Goal: Information Seeking & Learning: Learn about a topic

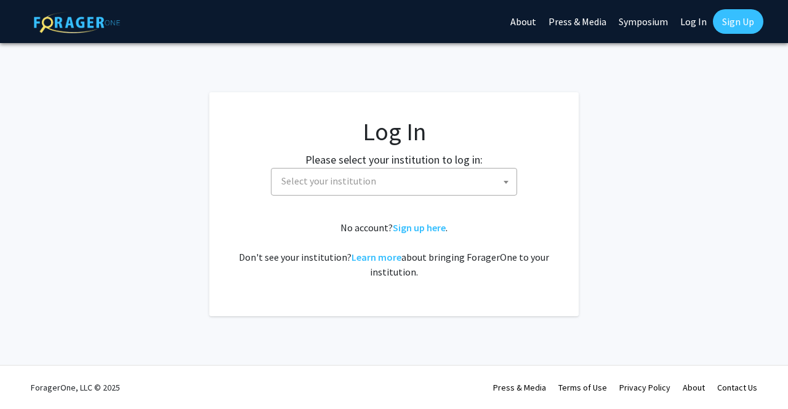
select select
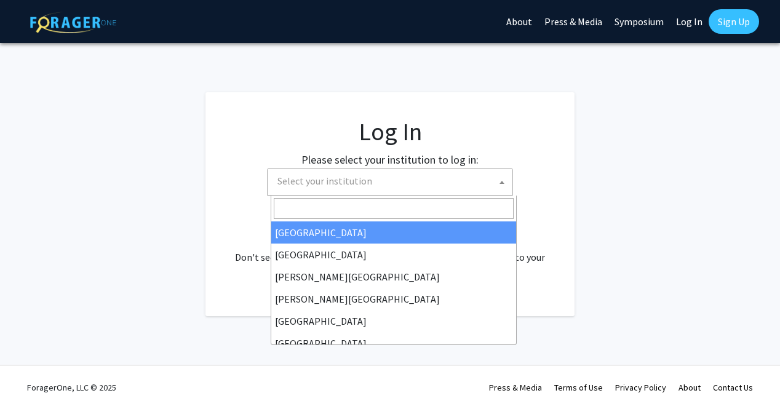
click at [443, 187] on span "Select your institution" at bounding box center [393, 181] width 240 height 25
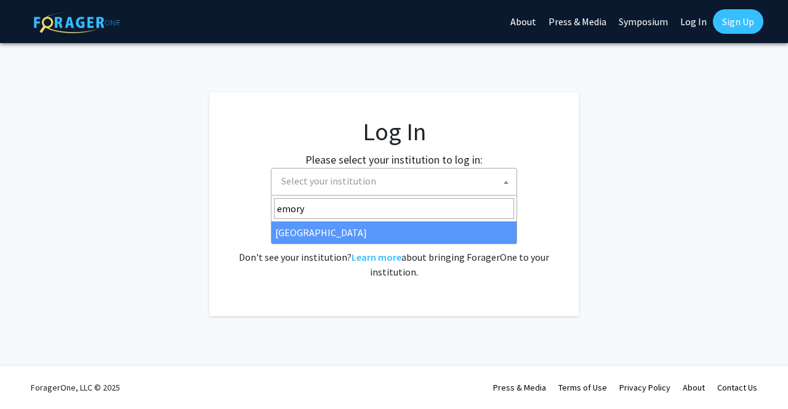
type input "emory"
select select "12"
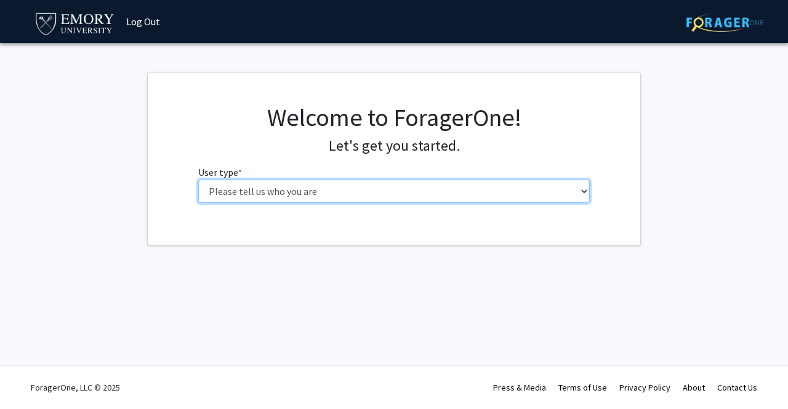
click at [255, 196] on select "Please tell us who you are Undergraduate Student Master's Student Doctoral Cand…" at bounding box center [394, 191] width 392 height 23
select select "1: undergrad"
click at [198, 180] on select "Please tell us who you are Undergraduate Student Master's Student Doctoral Cand…" at bounding box center [394, 191] width 392 height 23
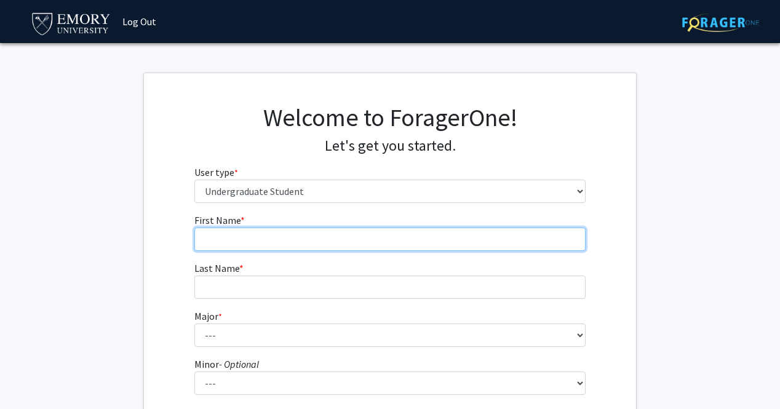
click at [260, 246] on input "First Name * required" at bounding box center [390, 239] width 392 height 23
type input "Adison"
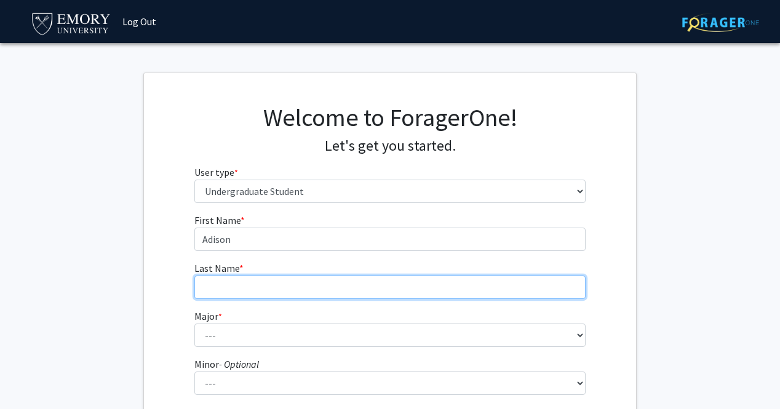
click at [250, 281] on input "Last Name * required" at bounding box center [390, 287] width 392 height 23
type input "[PERSON_NAME]"
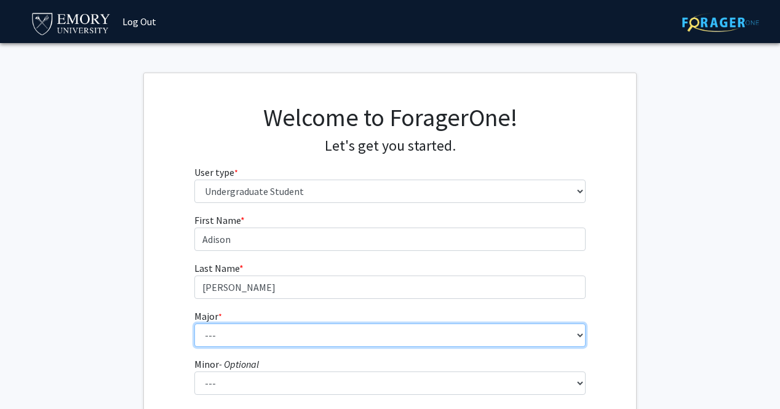
click at [242, 337] on select "--- Accounting African American Studies African Studies American Studies Analyt…" at bounding box center [390, 335] width 392 height 23
select select "12: 973"
click at [194, 324] on select "--- Accounting African American Studies African Studies American Studies Analyt…" at bounding box center [390, 335] width 392 height 23
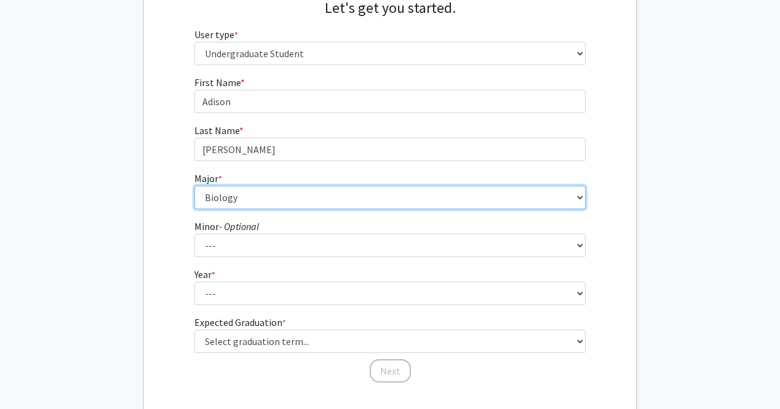
scroll to position [142, 0]
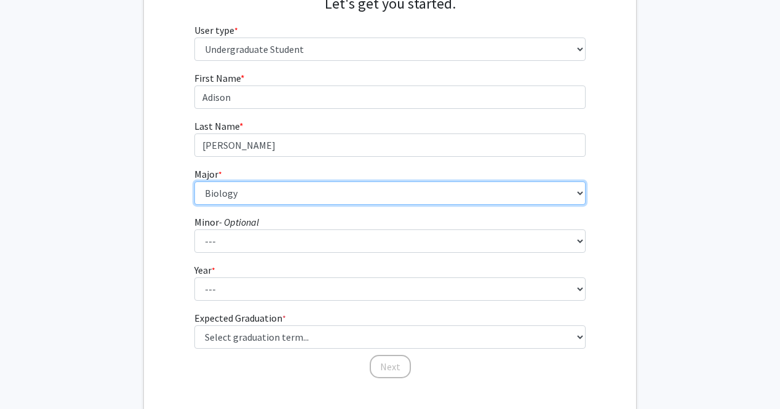
click at [577, 194] on select "--- Accounting African American Studies African Studies American Studies Analyt…" at bounding box center [390, 193] width 392 height 23
click at [194, 182] on select "--- Accounting African American Studies African Studies American Studies Analyt…" at bounding box center [390, 193] width 392 height 23
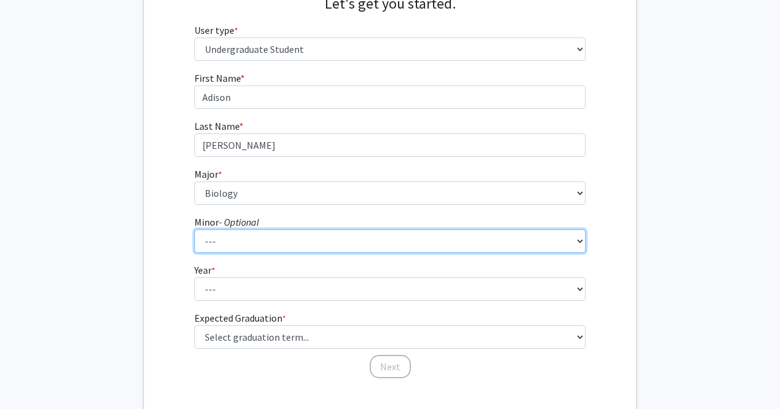
click at [286, 245] on select "--- African American Studies African Studies American Studies Ancient Mediterra…" at bounding box center [390, 241] width 392 height 23
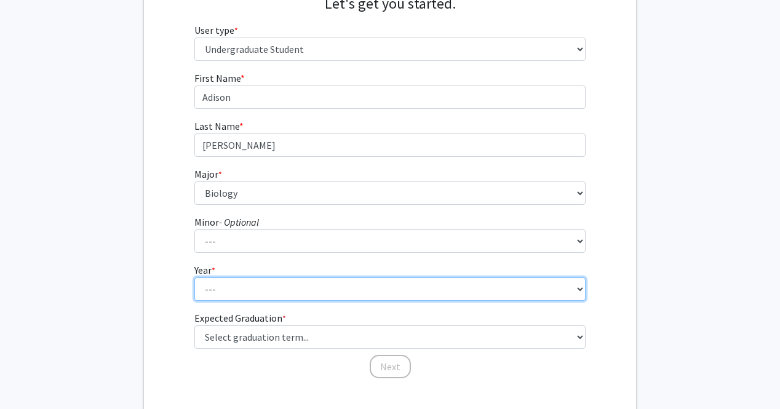
click at [208, 290] on select "--- First-year Sophomore Junior Senior Postbaccalaureate Certificate" at bounding box center [390, 289] width 392 height 23
select select "3: junior"
click at [194, 278] on select "--- First-year Sophomore Junior Senior Postbaccalaureate Certificate" at bounding box center [390, 289] width 392 height 23
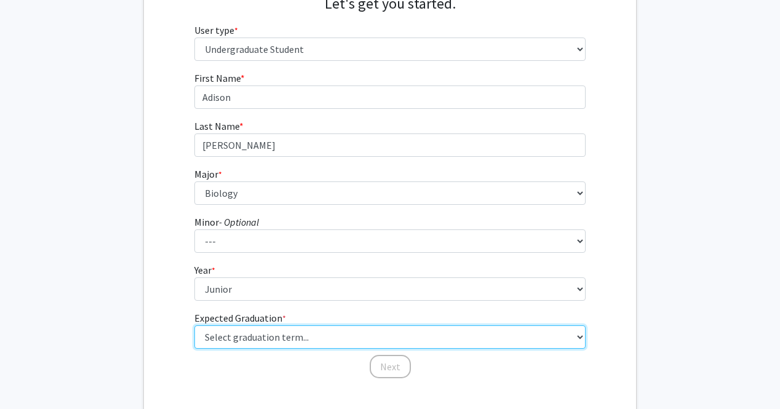
click at [247, 335] on select "Select graduation term... Spring 2025 Summer 2025 Fall 2025 Winter 2025 Spring …" at bounding box center [390, 337] width 392 height 23
select select "9: spring_2027"
click at [194, 326] on select "Select graduation term... Spring 2025 Summer 2025 Fall 2025 Winter 2025 Spring …" at bounding box center [390, 337] width 392 height 23
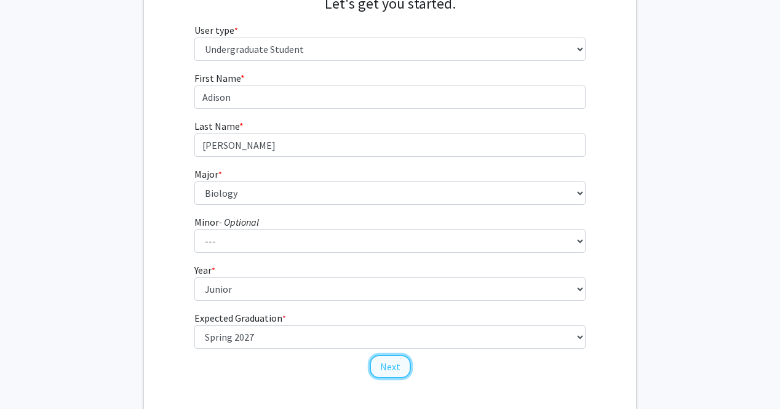
click at [393, 370] on button "Next" at bounding box center [390, 366] width 41 height 23
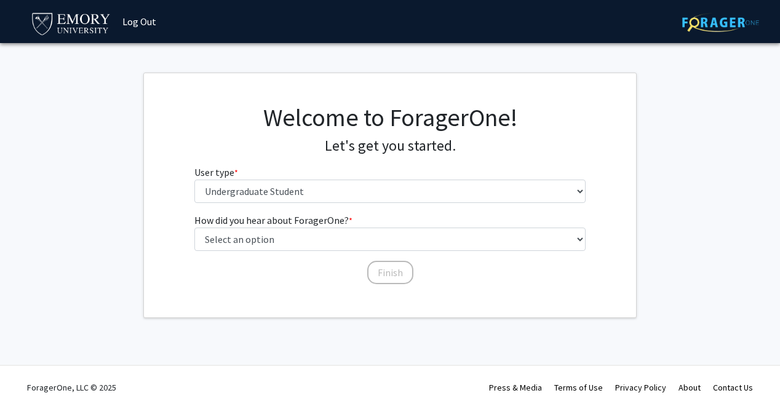
scroll to position [0, 0]
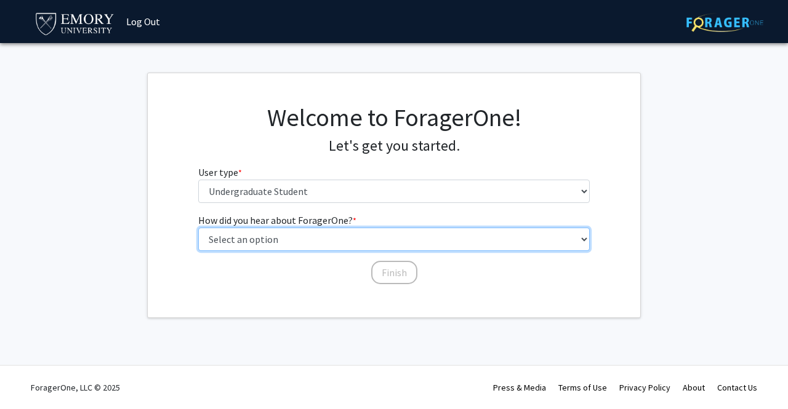
click at [351, 238] on select "Select an option Peer/student recommendation Faculty/staff recommendation Unive…" at bounding box center [394, 239] width 392 height 23
select select "2: faculty_recommendation"
click at [198, 228] on select "Select an option Peer/student recommendation Faculty/staff recommendation Unive…" at bounding box center [394, 239] width 392 height 23
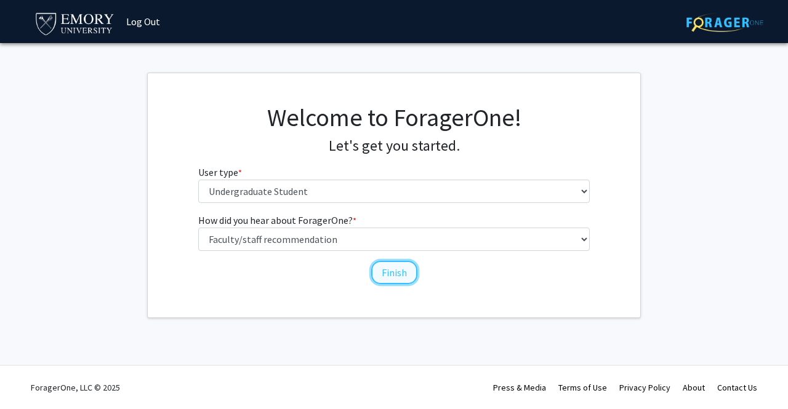
click at [399, 277] on button "Finish" at bounding box center [394, 272] width 46 height 23
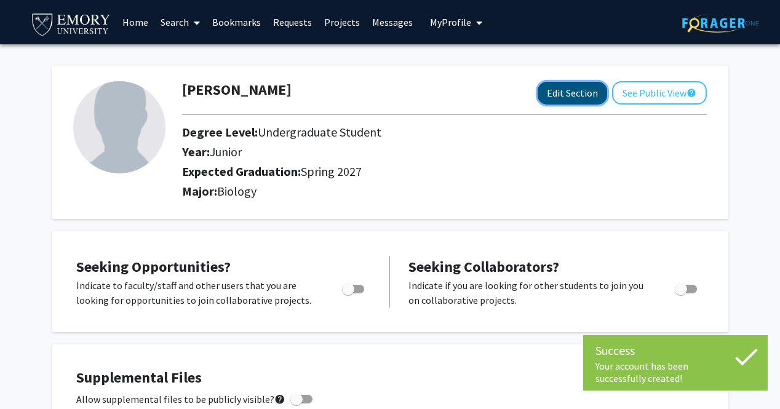
click at [567, 92] on button "Edit Section" at bounding box center [573, 93] width 70 height 23
select select "junior"
select select "37: spring_2027"
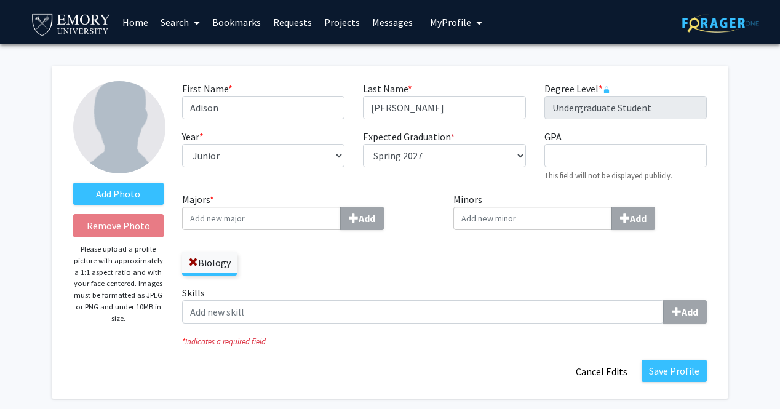
click at [299, 219] on input "Majors * Add" at bounding box center [261, 218] width 159 height 23
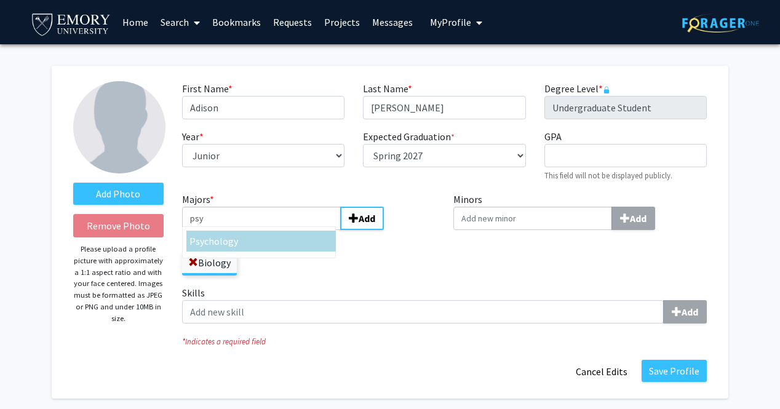
type input "psy"
click at [253, 250] on div "Psy chology" at bounding box center [261, 241] width 150 height 21
click at [253, 230] on input "psy" at bounding box center [261, 218] width 159 height 23
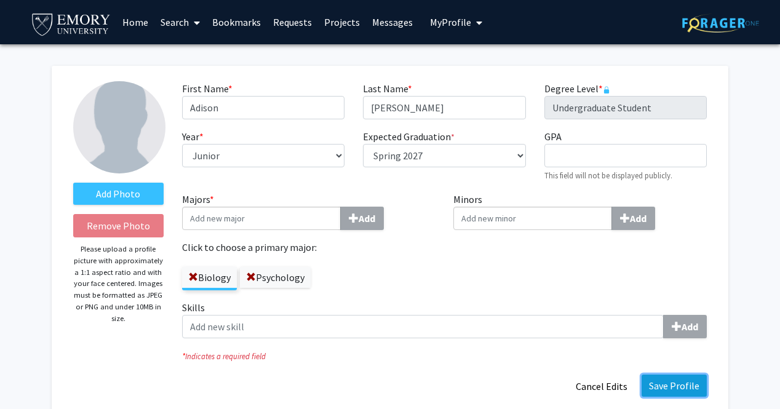
click at [661, 388] on button "Save Profile" at bounding box center [674, 386] width 65 height 22
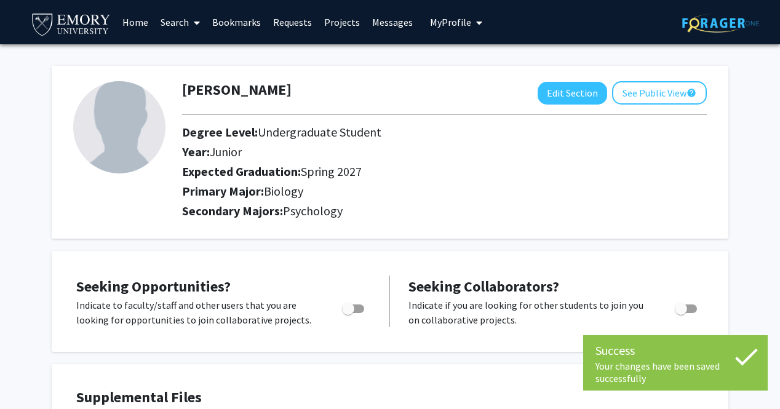
scroll to position [106, 0]
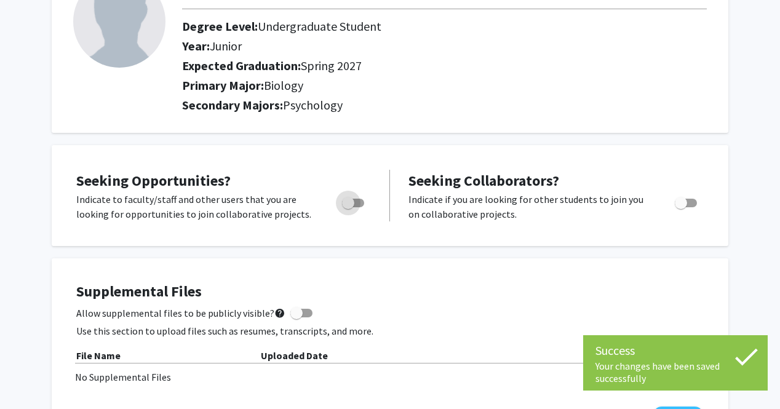
click at [356, 204] on span "Toggle" at bounding box center [353, 203] width 22 height 9
click at [348, 207] on input "Are you actively seeking opportunities?" at bounding box center [348, 207] width 1 height 1
checkbox input "true"
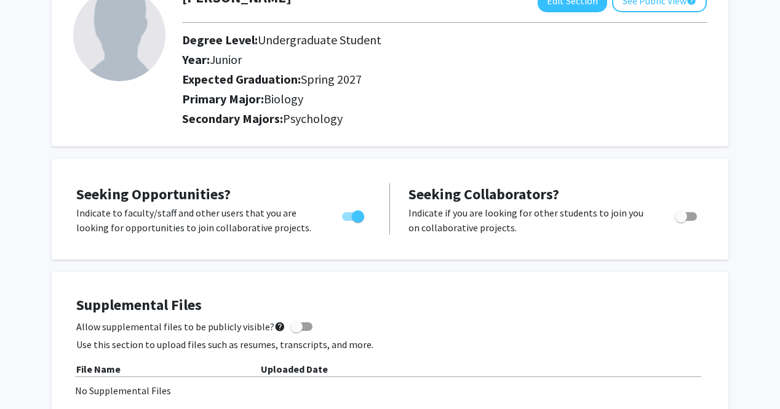
scroll to position [0, 0]
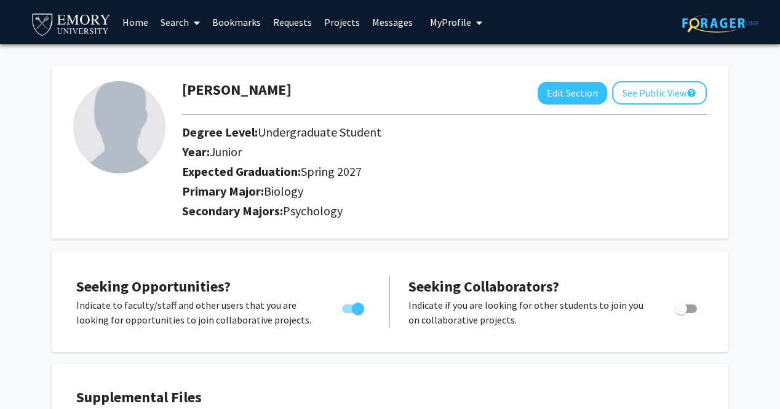
click at [133, 14] on link "Home" at bounding box center [135, 22] width 38 height 43
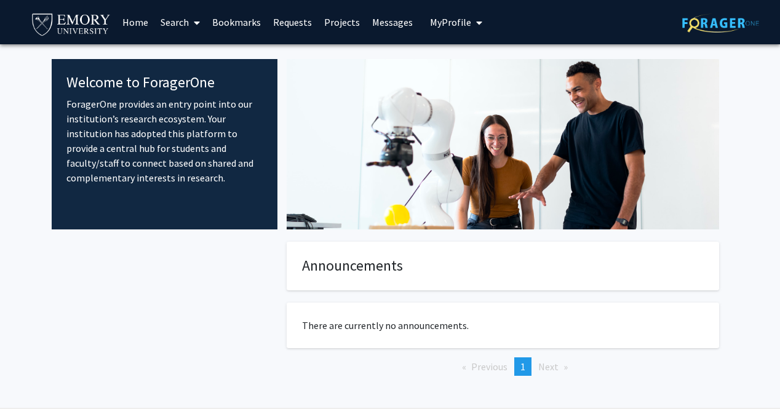
click at [185, 23] on link "Search" at bounding box center [180, 22] width 52 height 43
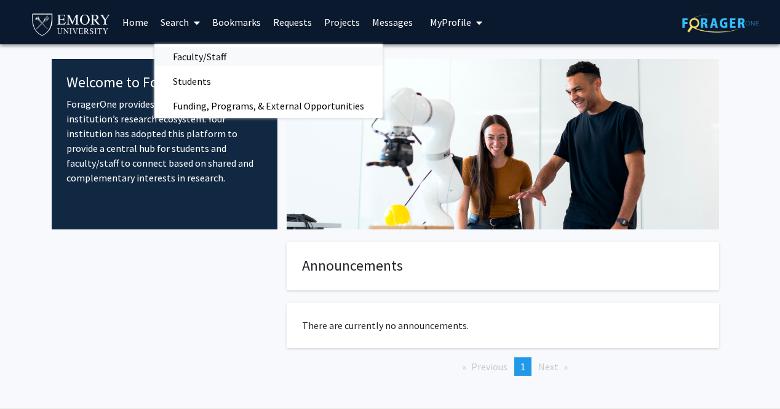
click at [202, 55] on span "Faculty/Staff" at bounding box center [199, 56] width 90 height 25
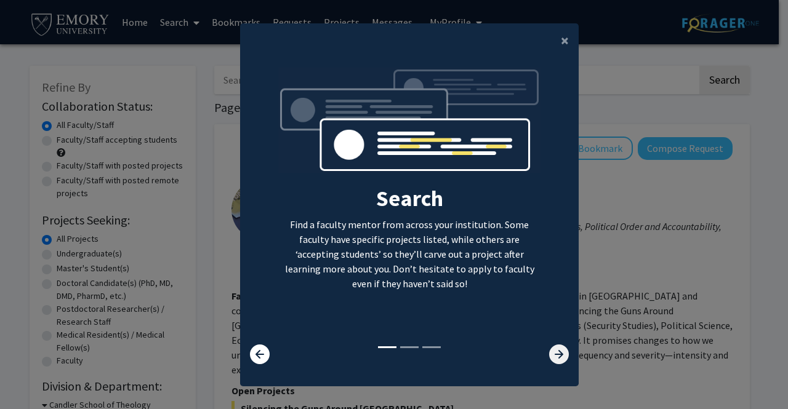
click at [558, 356] on icon at bounding box center [559, 355] width 20 height 20
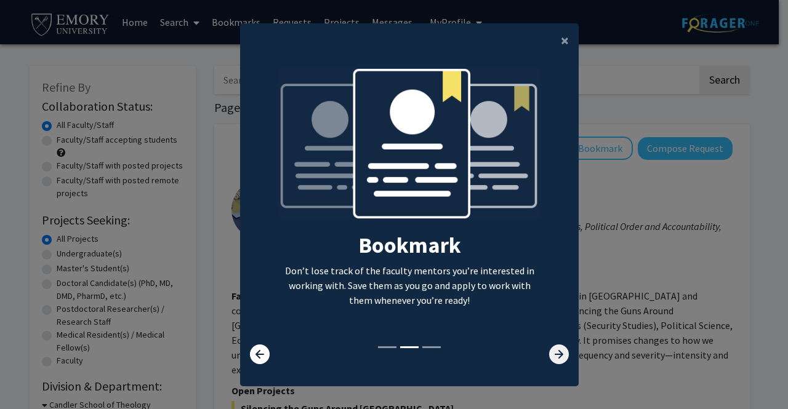
click at [558, 356] on icon at bounding box center [559, 355] width 20 height 20
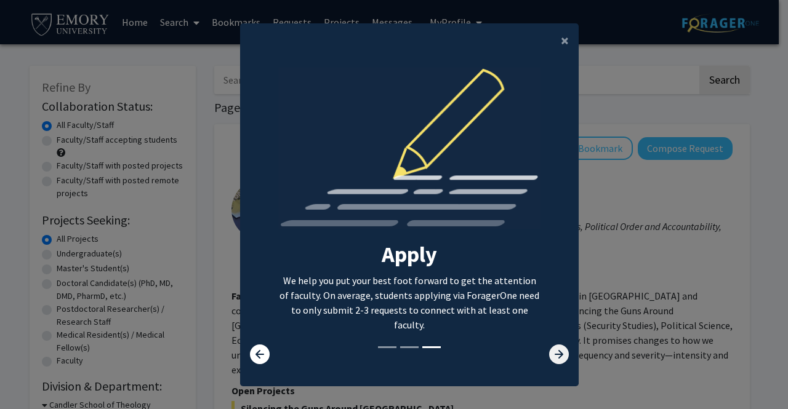
click at [558, 356] on icon at bounding box center [559, 355] width 20 height 20
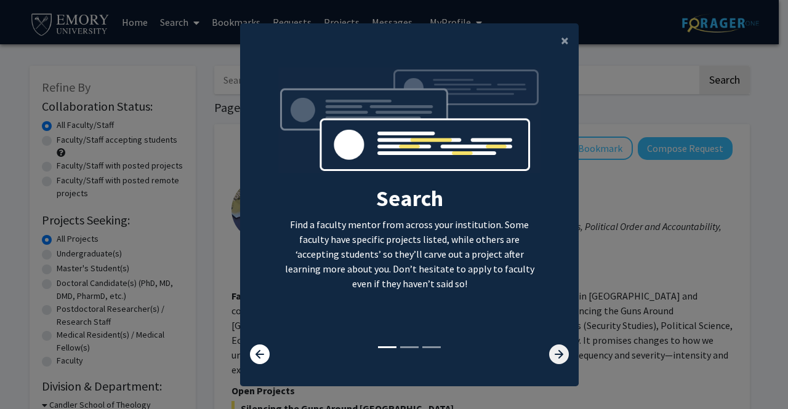
click at [558, 356] on icon at bounding box center [559, 355] width 20 height 20
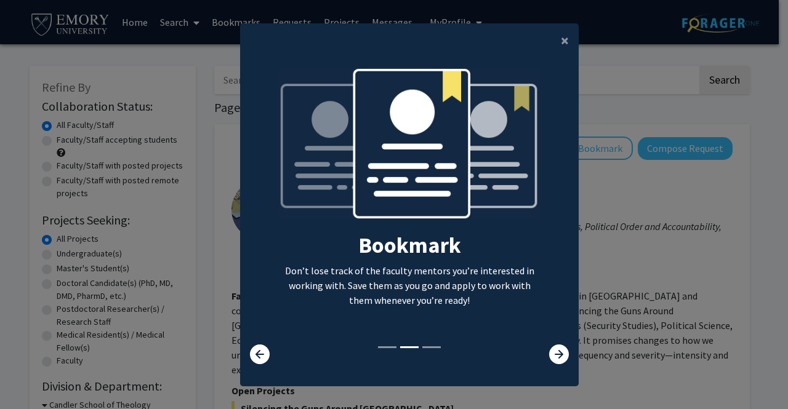
click at [620, 241] on modal-container "× Search Find a faculty mentor from across your institution. Some faculty have …" at bounding box center [394, 204] width 788 height 409
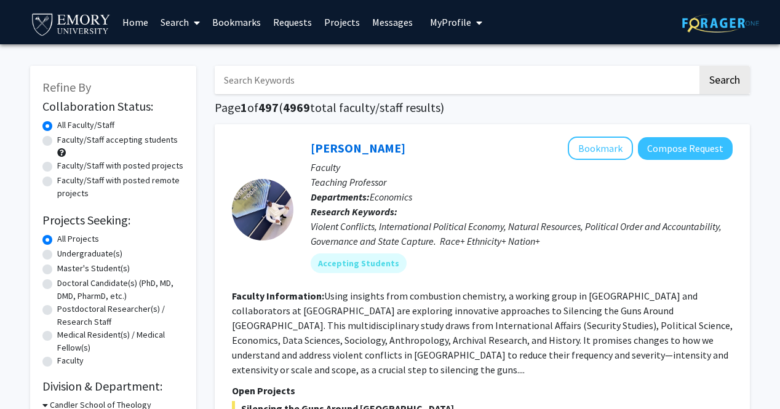
scroll to position [15, 0]
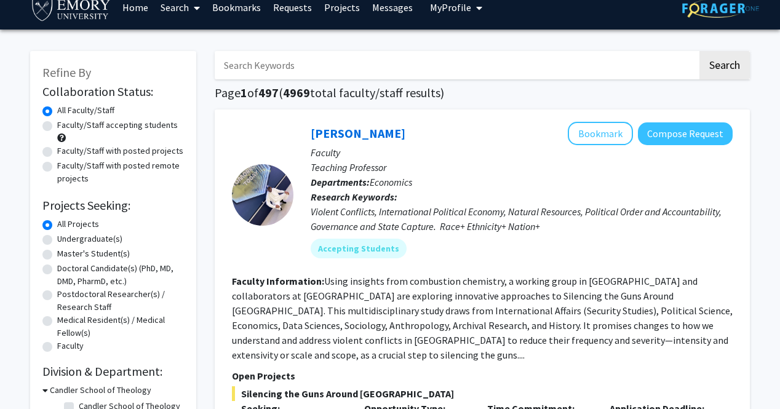
click at [430, 55] on input "Search Keywords" at bounding box center [456, 65] width 483 height 28
type input "cardiology"
click at [700, 51] on button "Search" at bounding box center [725, 65] width 50 height 28
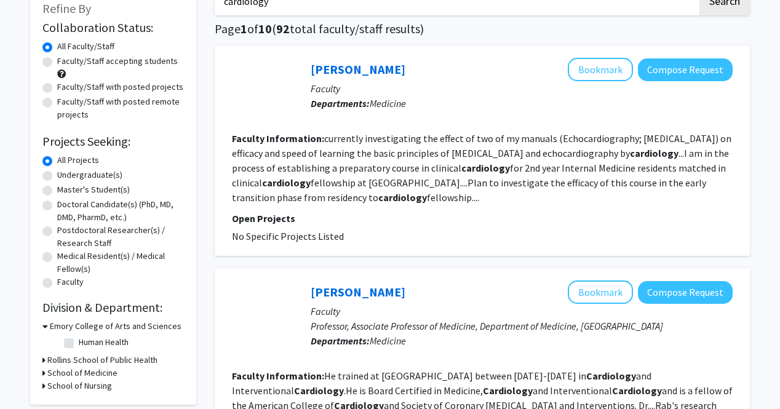
scroll to position [79, 0]
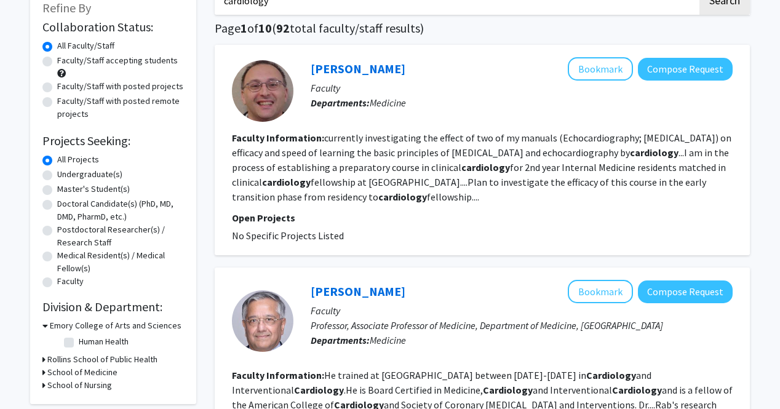
click at [57, 60] on label "Faculty/Staff accepting students" at bounding box center [117, 60] width 121 height 13
click at [57, 60] on input "Faculty/Staff accepting students" at bounding box center [61, 58] width 8 height 8
radio input "true"
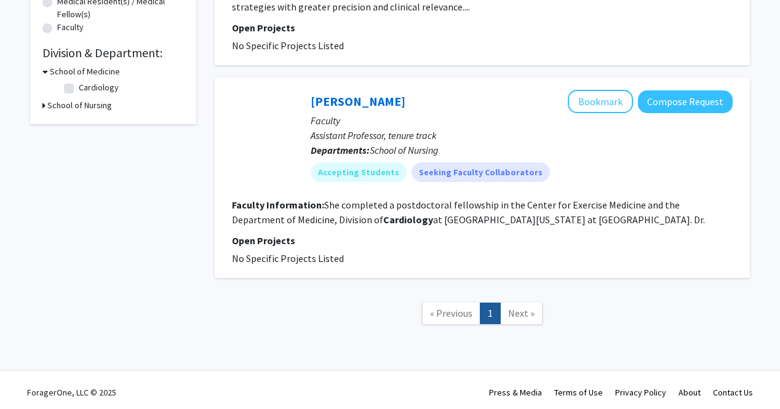
scroll to position [318, 0]
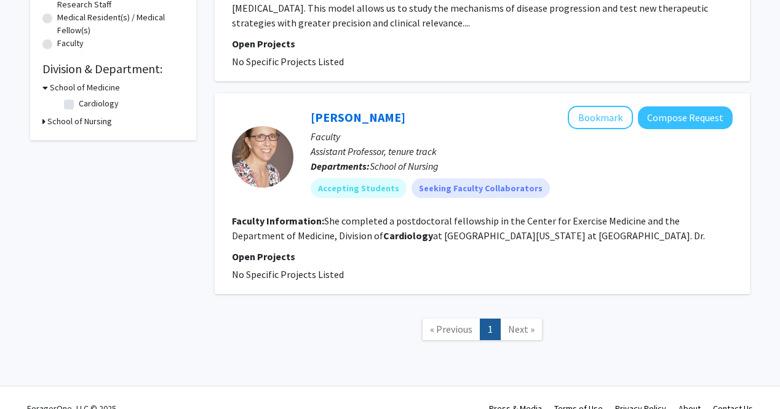
click at [356, 201] on div "[PERSON_NAME] Bookmark Compose Request Faculty Assistant Professor, tenure trac…" at bounding box center [513, 157] width 439 height 102
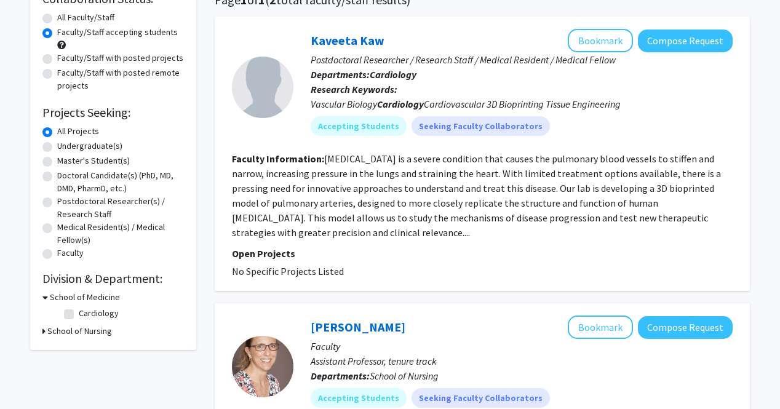
scroll to position [0, 0]
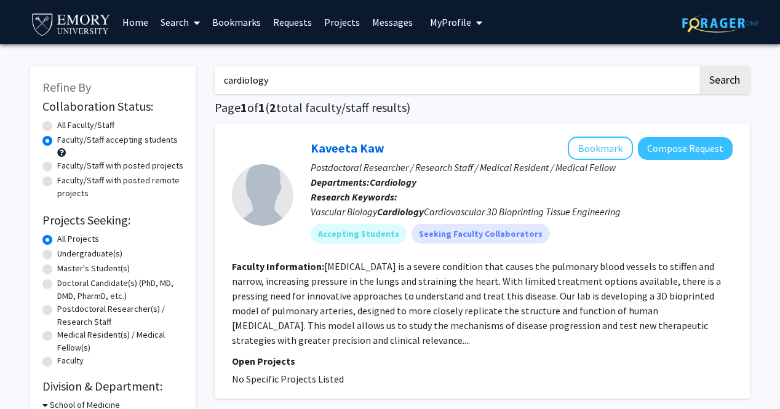
drag, startPoint x: 300, startPoint y: 76, endPoint x: 217, endPoint y: 81, distance: 83.2
click at [217, 81] on input "cardiology" at bounding box center [456, 80] width 483 height 28
type input "heart"
click at [700, 66] on button "Search" at bounding box center [725, 80] width 50 height 28
radio input "true"
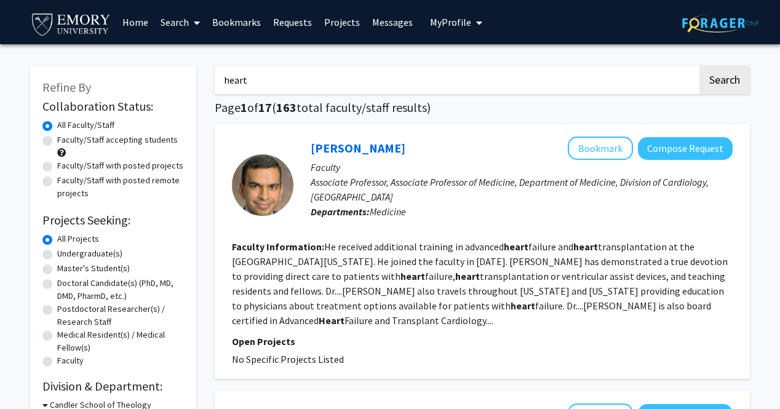
drag, startPoint x: 217, startPoint y: 81, endPoint x: 94, endPoint y: 143, distance: 137.6
click at [89, 137] on label "Faculty/Staff accepting students" at bounding box center [117, 140] width 121 height 13
click at [65, 137] on input "Faculty/Staff accepting students" at bounding box center [61, 138] width 8 height 8
radio input "true"
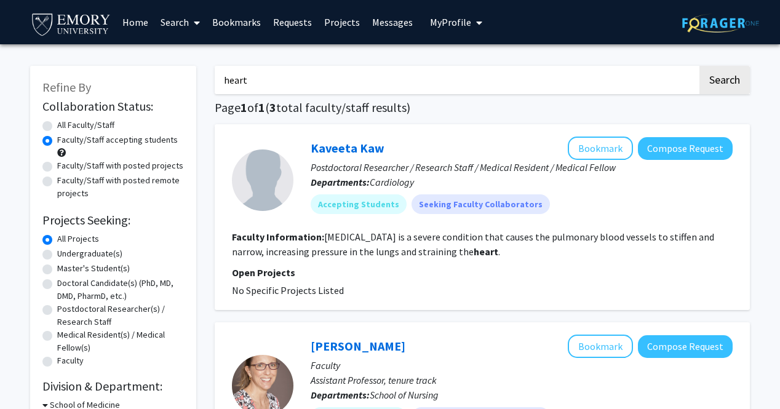
drag, startPoint x: 310, startPoint y: 79, endPoint x: 197, endPoint y: 97, distance: 113.9
type input "oncology"
click at [700, 66] on button "Search" at bounding box center [725, 80] width 50 height 28
radio input "true"
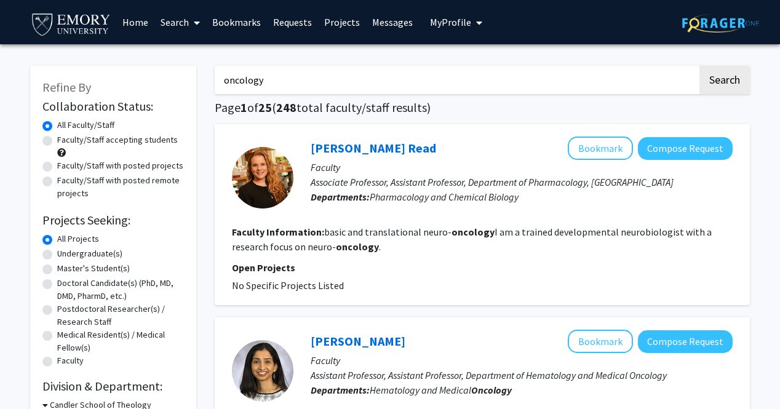
click at [93, 140] on label "Faculty/Staff accepting students" at bounding box center [117, 140] width 121 height 13
click at [65, 140] on input "Faculty/Staff accepting students" at bounding box center [61, 138] width 8 height 8
radio input "true"
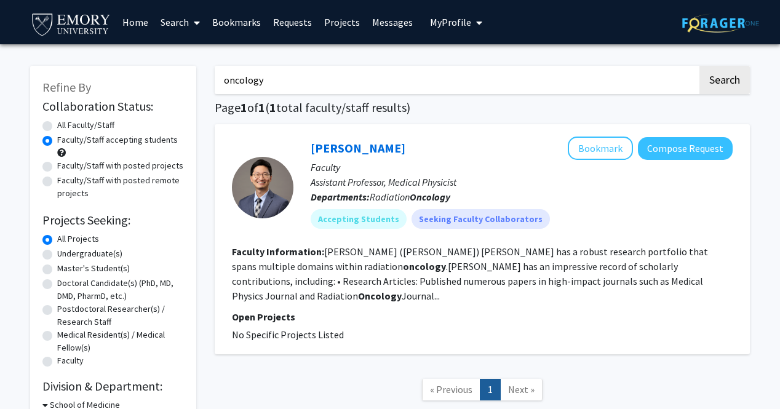
drag, startPoint x: 276, startPoint y: 83, endPoint x: 192, endPoint y: 84, distance: 83.7
click at [192, 84] on div "Refine By Collaboration Status: Collaboration Status All Faculty/Staff Collabor…" at bounding box center [390, 249] width 738 height 391
click at [700, 66] on button "Search" at bounding box center [725, 80] width 50 height 28
radio input "true"
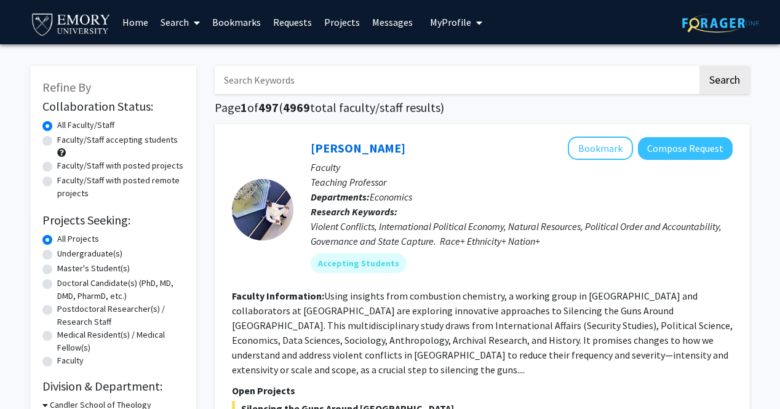
click at [57, 138] on label "Faculty/Staff accepting students" at bounding box center [117, 140] width 121 height 13
click at [57, 138] on input "Faculty/Staff accepting students" at bounding box center [61, 138] width 8 height 8
radio input "true"
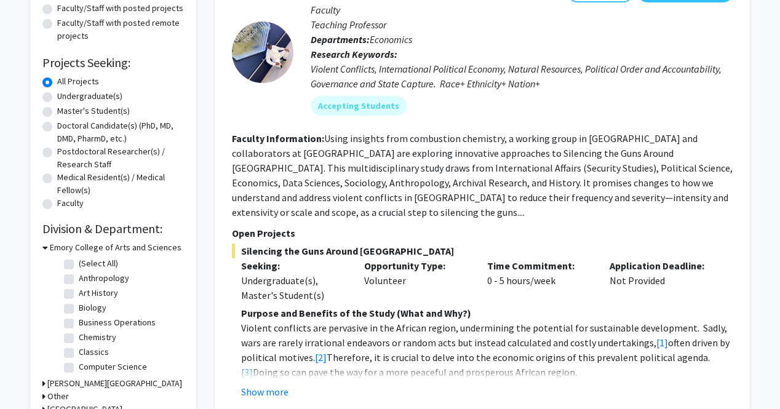
scroll to position [216, 0]
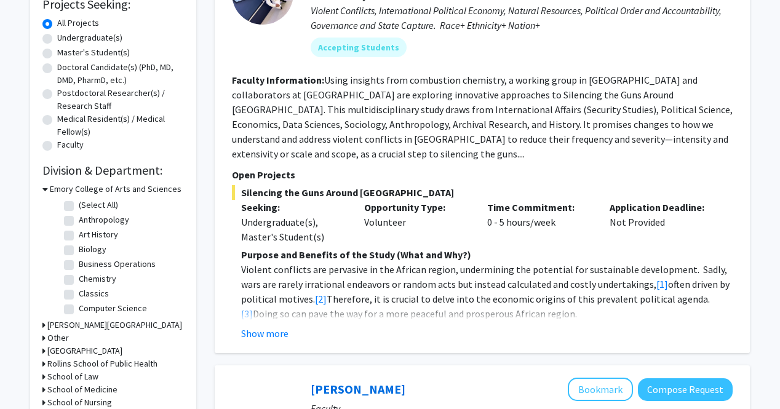
click at [79, 250] on label "Biology" at bounding box center [93, 249] width 28 height 13
click at [79, 250] on input "Biology" at bounding box center [83, 247] width 8 height 8
checkbox input "true"
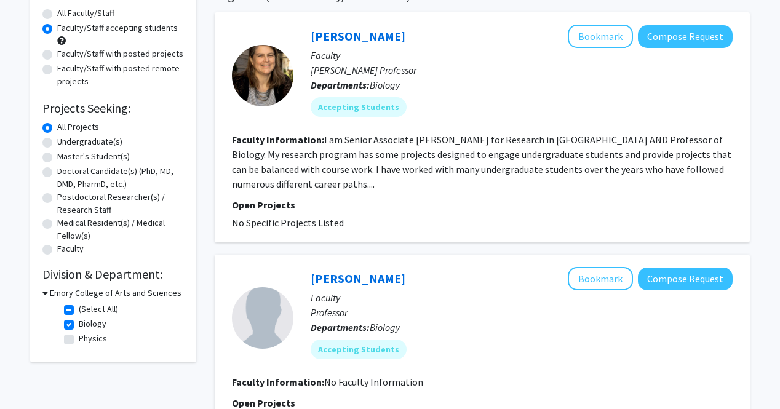
scroll to position [139, 0]
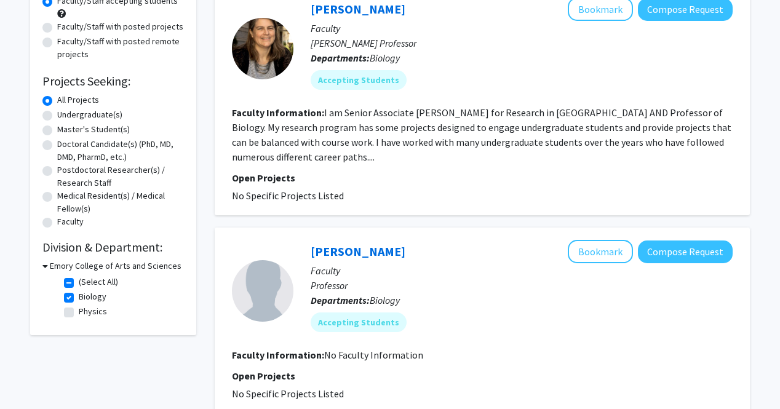
click at [45, 268] on icon at bounding box center [45, 266] width 6 height 13
click at [45, 268] on icon at bounding box center [43, 266] width 3 height 13
click at [79, 295] on label "Biology" at bounding box center [93, 296] width 28 height 13
click at [79, 295] on input "Biology" at bounding box center [83, 294] width 8 height 8
checkbox input "false"
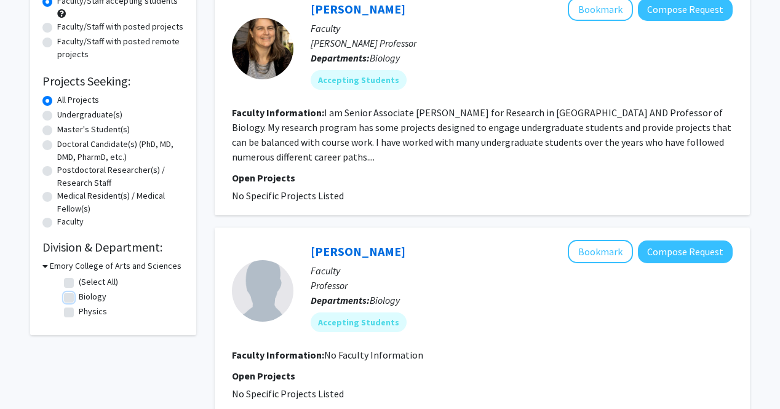
checkbox input "false"
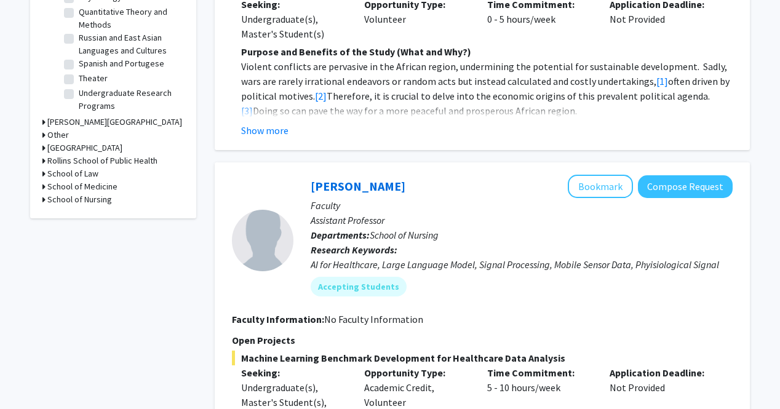
scroll to position [418, 0]
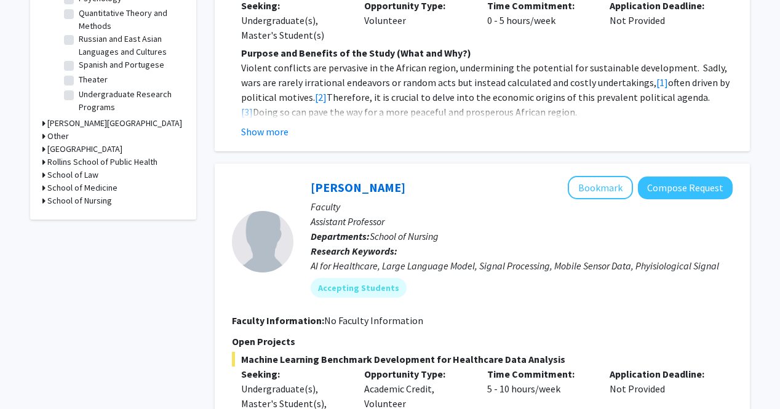
click at [54, 187] on h3 "School of Medicine" at bounding box center [82, 188] width 70 height 13
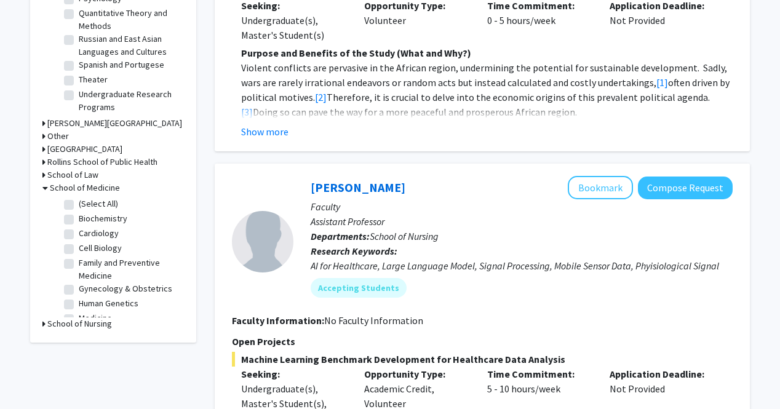
click at [83, 205] on label "(Select All)" at bounding box center [98, 204] width 39 height 13
click at [83, 205] on input "(Select All)" at bounding box center [83, 202] width 8 height 8
checkbox input "true"
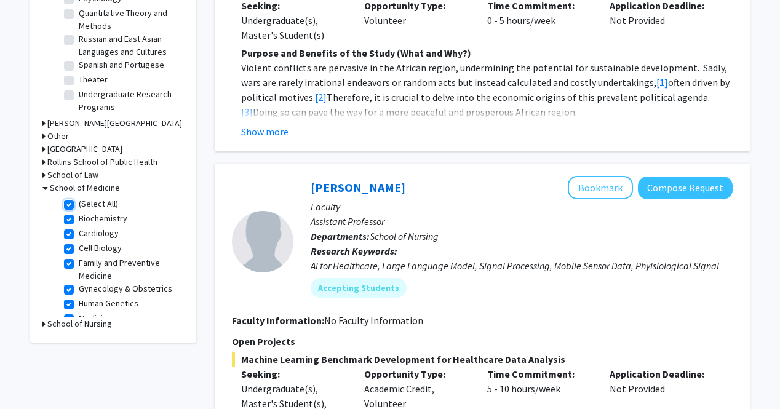
checkbox input "true"
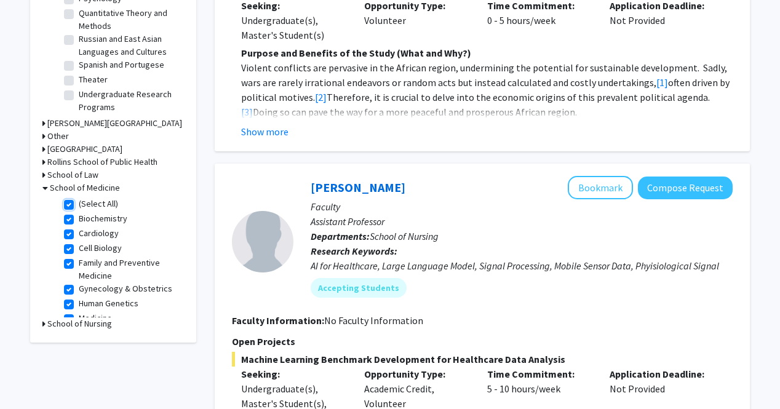
checkbox input "true"
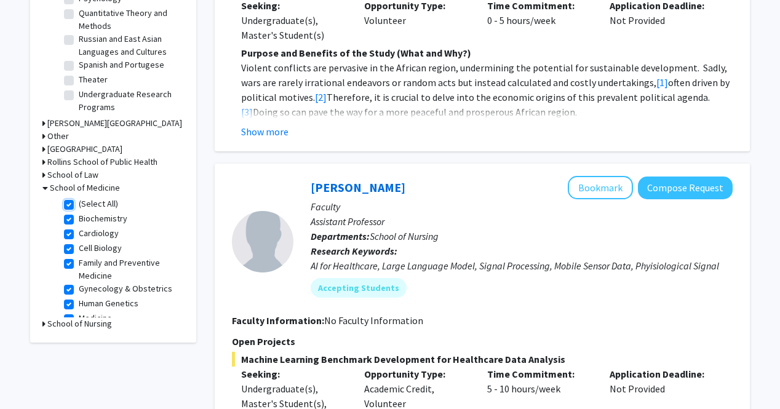
checkbox input "true"
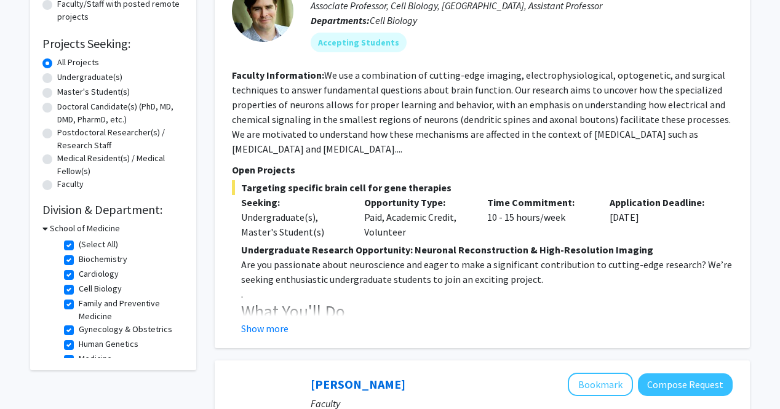
scroll to position [177, 0]
click at [274, 325] on button "Show more" at bounding box center [264, 328] width 47 height 15
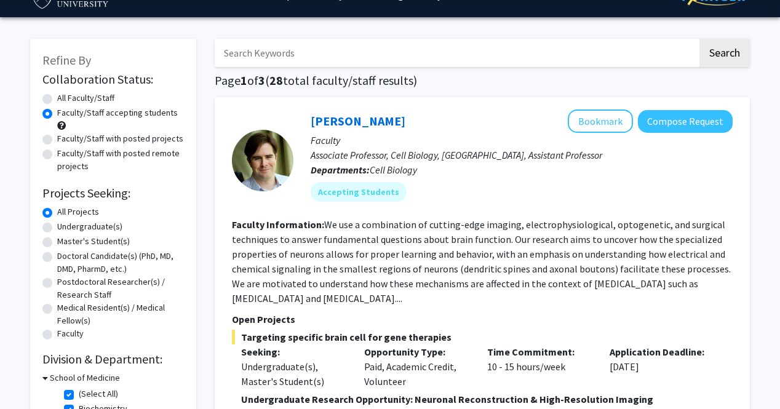
scroll to position [20, 0]
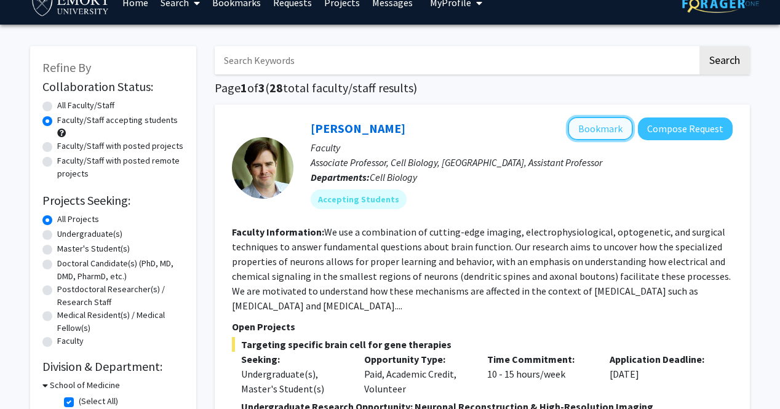
click at [605, 124] on button "Bookmark" at bounding box center [600, 128] width 65 height 23
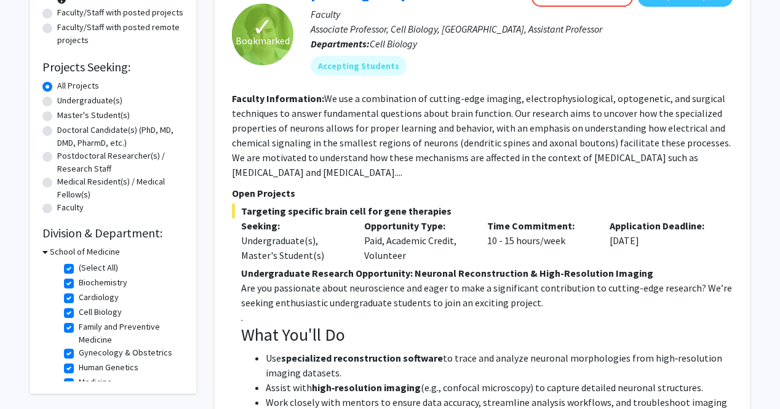
scroll to position [0, 0]
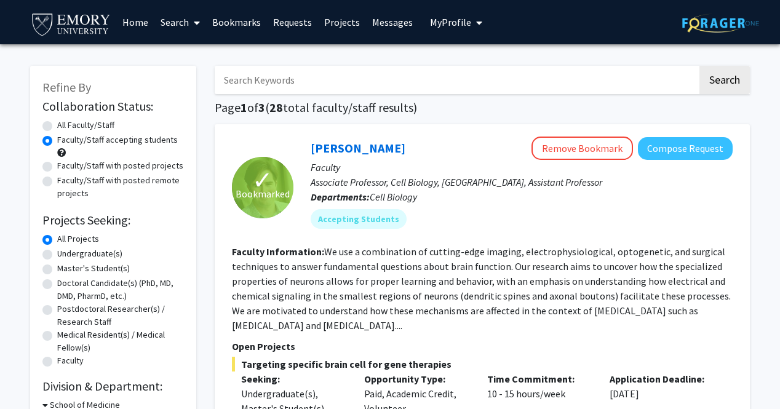
click at [356, 76] on input "Search Keywords" at bounding box center [456, 80] width 483 height 28
type input "c"
type input "[MEDICAL_DATA]"
click at [700, 66] on button "Search" at bounding box center [725, 80] width 50 height 28
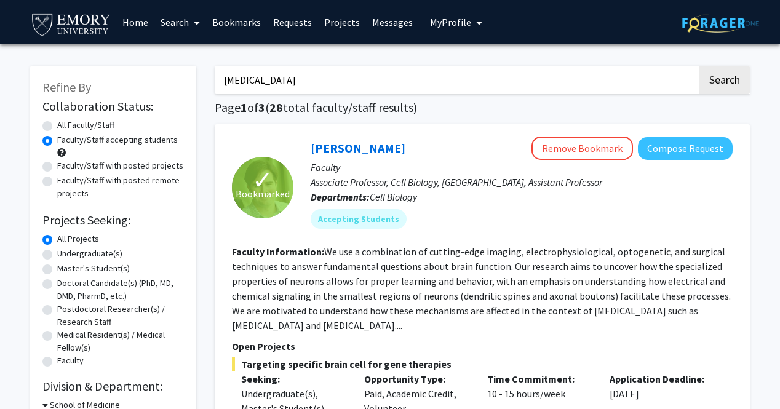
radio input "true"
checkbox input "false"
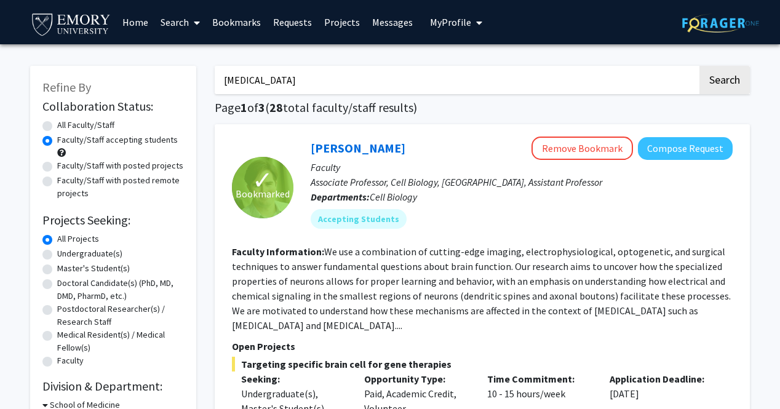
checkbox input "false"
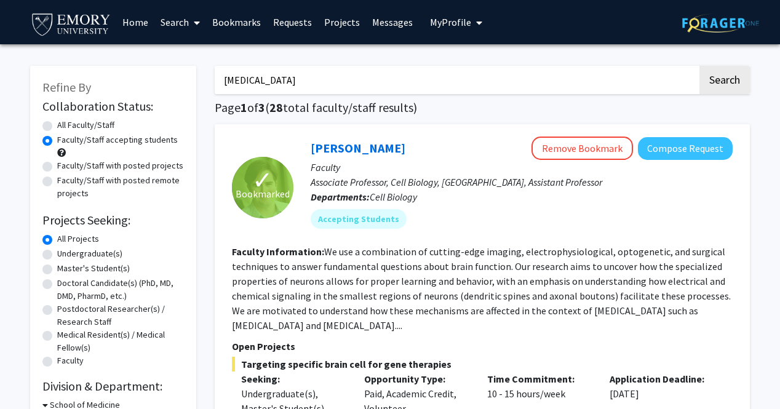
checkbox input "false"
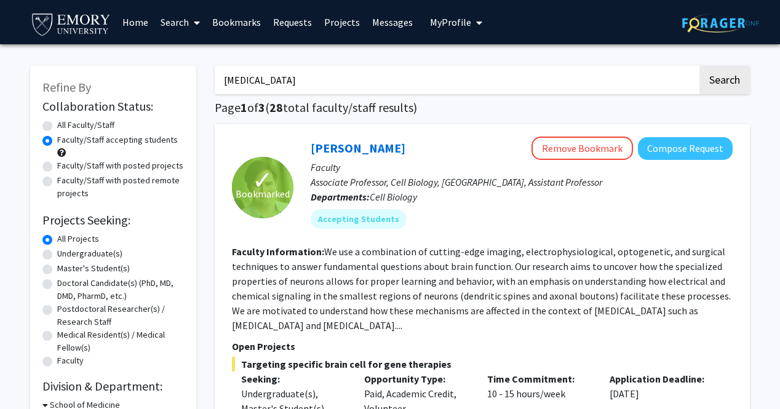
checkbox input "false"
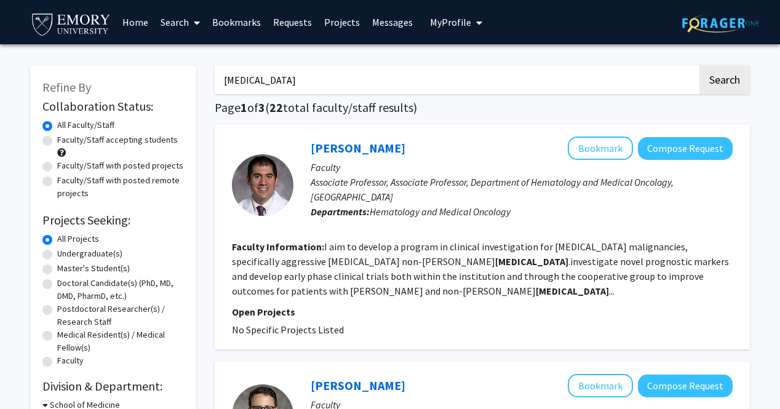
click at [95, 140] on label "Faculty/Staff accepting students" at bounding box center [117, 140] width 121 height 13
click at [65, 140] on input "Faculty/Staff accepting students" at bounding box center [61, 138] width 8 height 8
radio input "true"
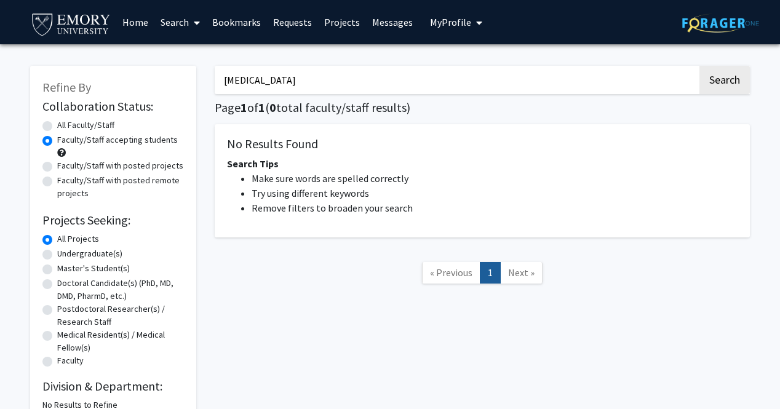
click at [66, 124] on label "All Faculty/Staff" at bounding box center [85, 125] width 57 height 13
click at [65, 124] on input "All Faculty/Staff" at bounding box center [61, 123] width 8 height 8
radio input "true"
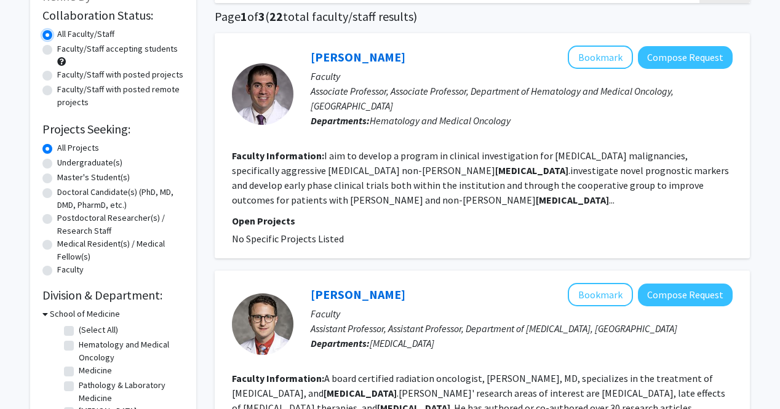
scroll to position [95, 0]
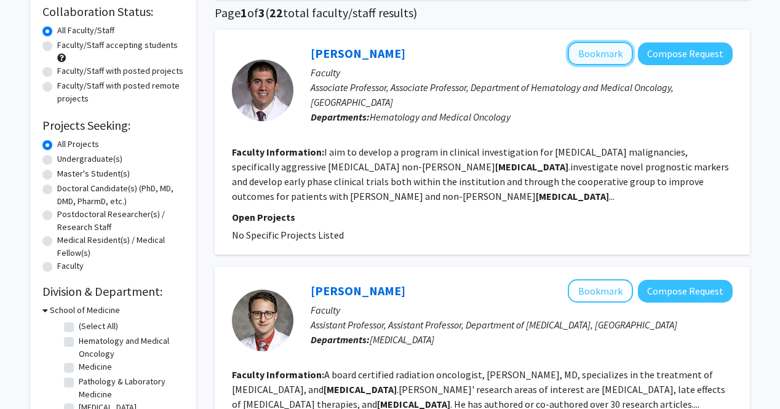
click at [610, 57] on button "Bookmark" at bounding box center [600, 53] width 65 height 23
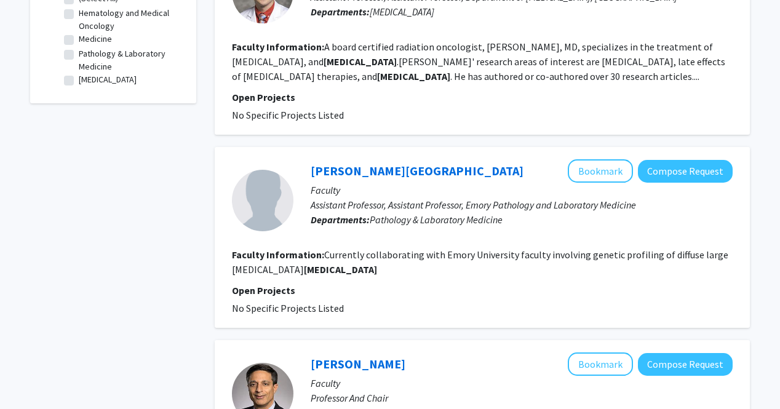
scroll to position [0, 0]
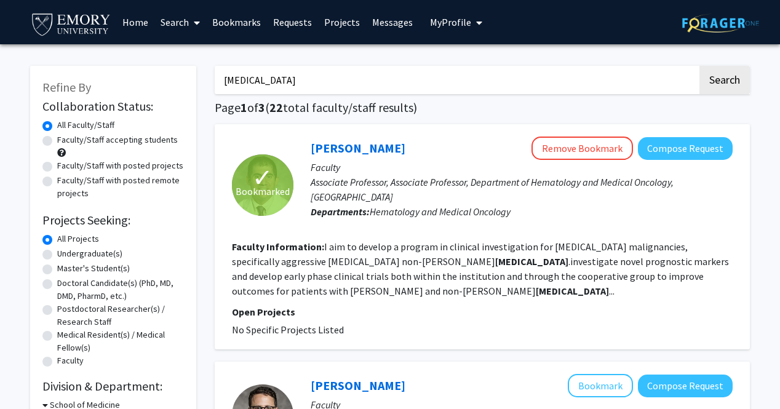
click at [627, 87] on input "[MEDICAL_DATA]" at bounding box center [456, 80] width 483 height 28
type input "l"
click at [700, 66] on button "Search" at bounding box center [725, 80] width 50 height 28
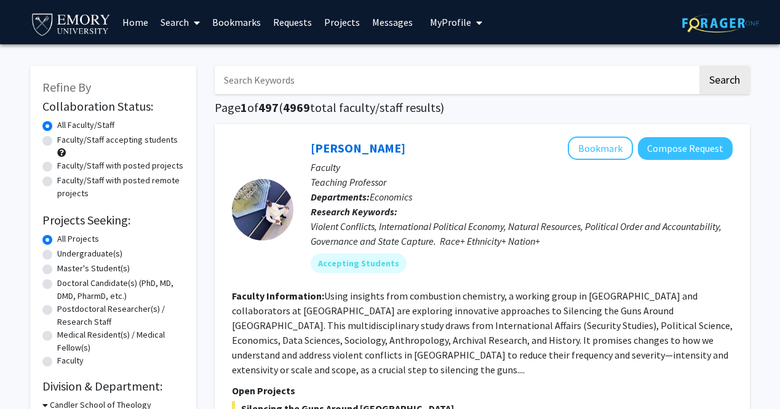
click at [91, 141] on label "Faculty/Staff accepting students" at bounding box center [117, 140] width 121 height 13
click at [65, 141] on input "Faculty/Staff accepting students" at bounding box center [61, 138] width 8 height 8
radio input "true"
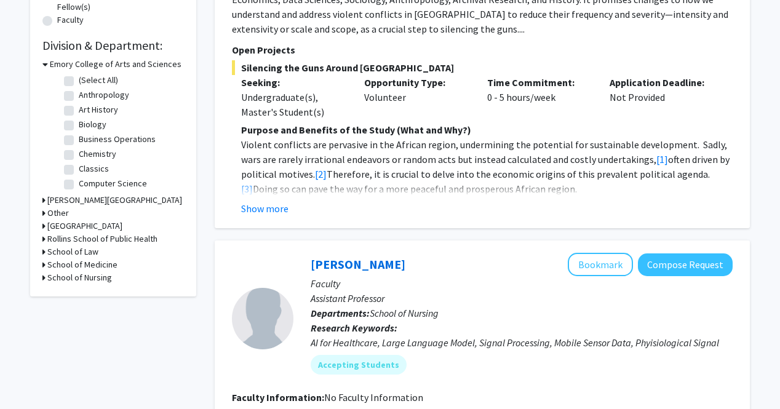
scroll to position [343, 0]
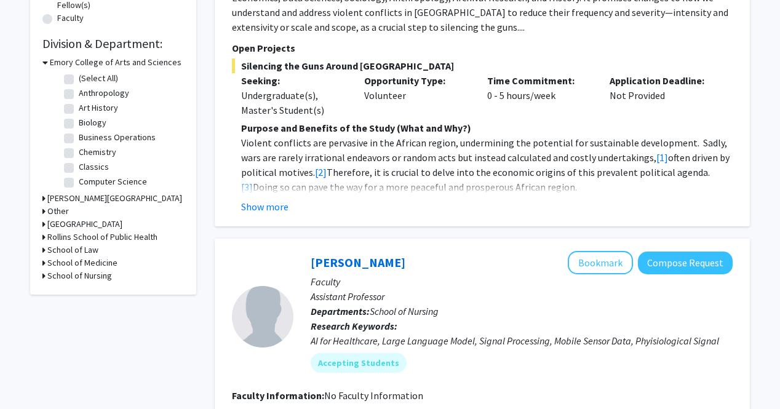
click at [60, 265] on h3 "School of Medicine" at bounding box center [82, 263] width 70 height 13
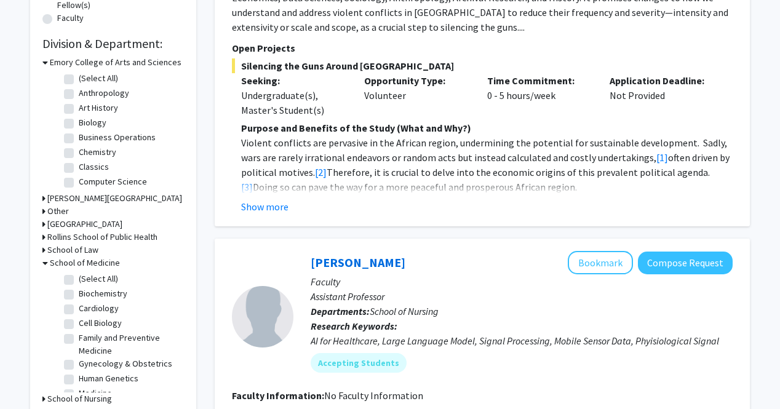
click at [78, 276] on fg-checkbox "(Select All) (Select All)" at bounding box center [122, 280] width 117 height 15
click at [79, 279] on label "(Select All)" at bounding box center [98, 279] width 39 height 13
click at [79, 279] on input "(Select All)" at bounding box center [83, 277] width 8 height 8
checkbox input "true"
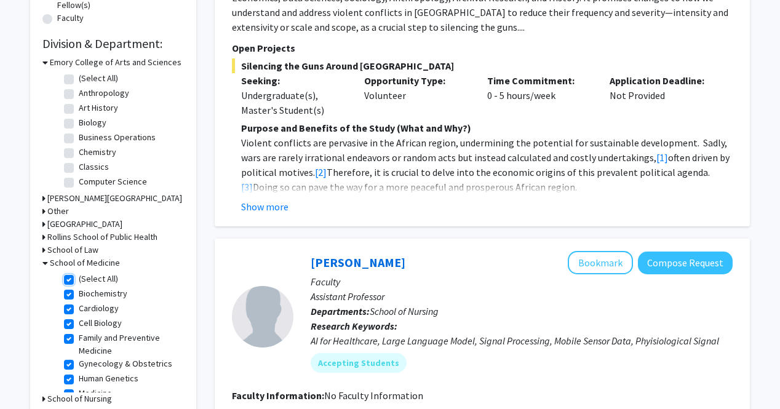
checkbox input "true"
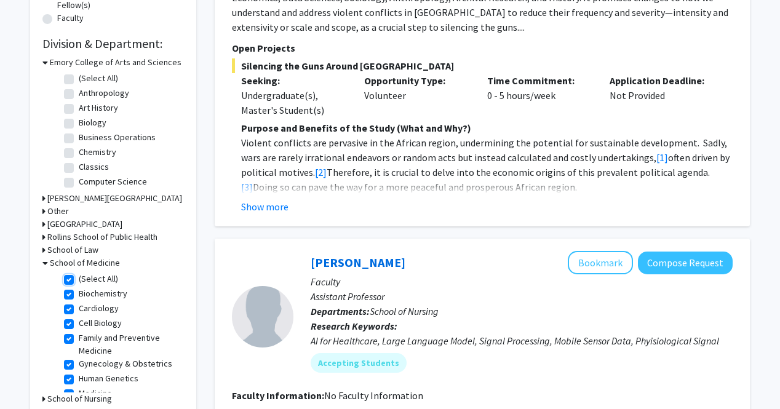
checkbox input "true"
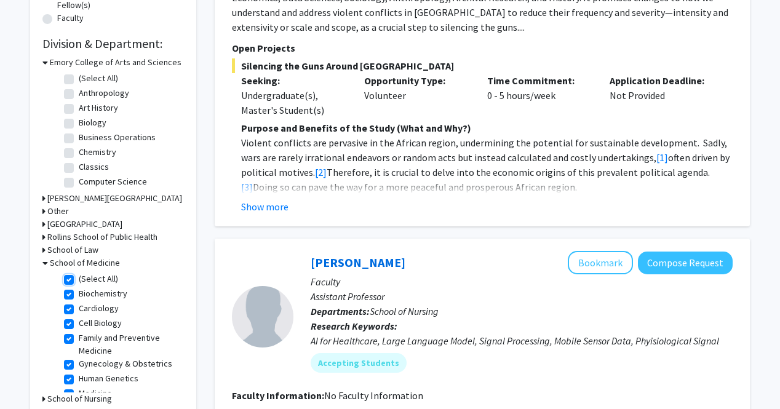
checkbox input "true"
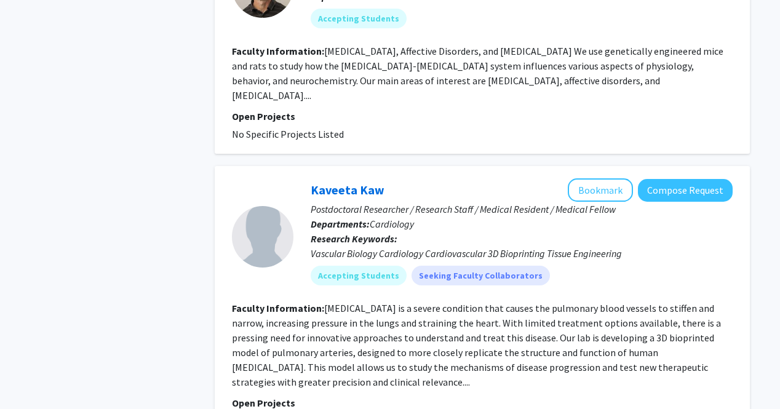
scroll to position [2800, 0]
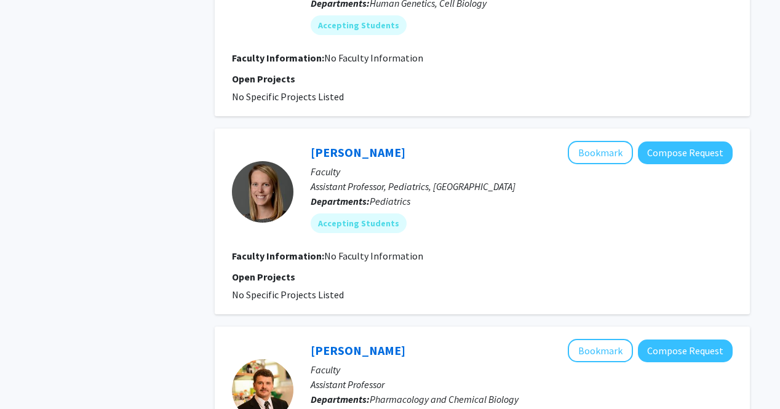
scroll to position [2352, 0]
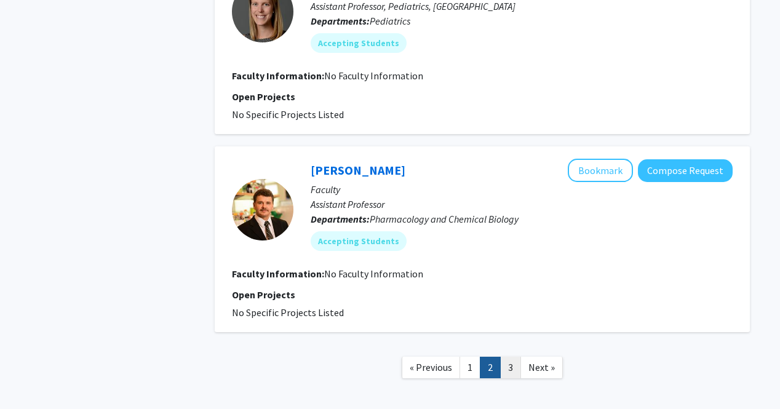
click at [514, 357] on link "3" at bounding box center [510, 368] width 21 height 22
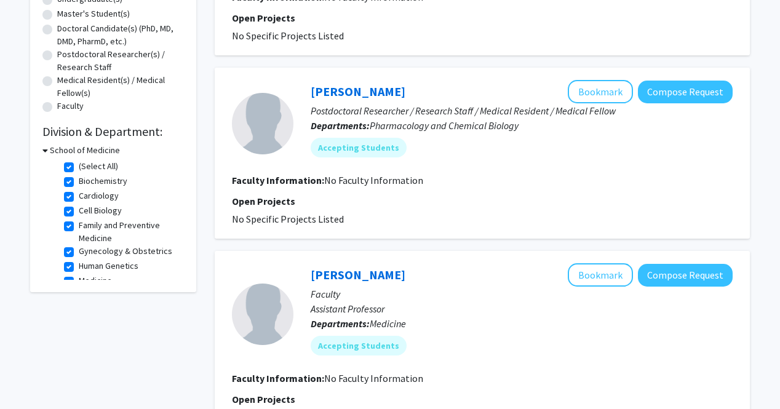
scroll to position [279, 0]
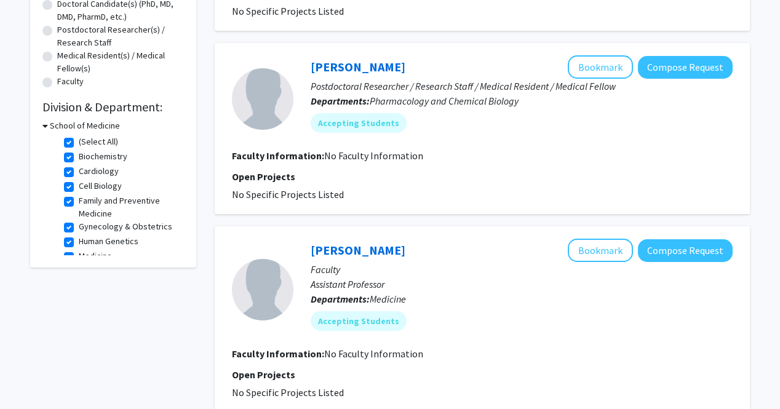
click at [79, 143] on label "(Select All)" at bounding box center [98, 141] width 39 height 13
click at [79, 143] on input "(Select All)" at bounding box center [83, 139] width 8 height 8
checkbox input "false"
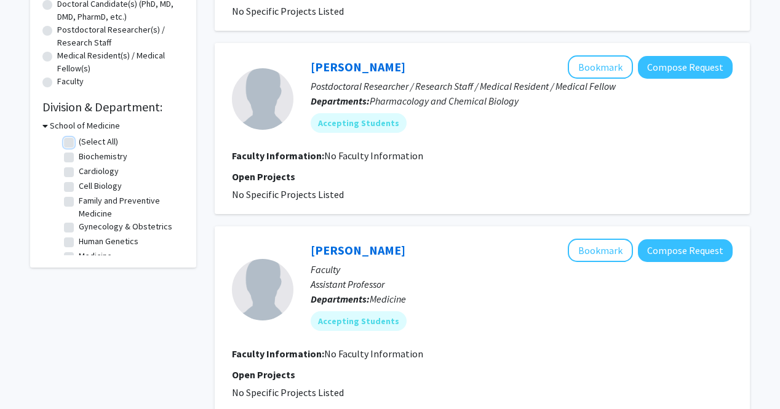
checkbox input "false"
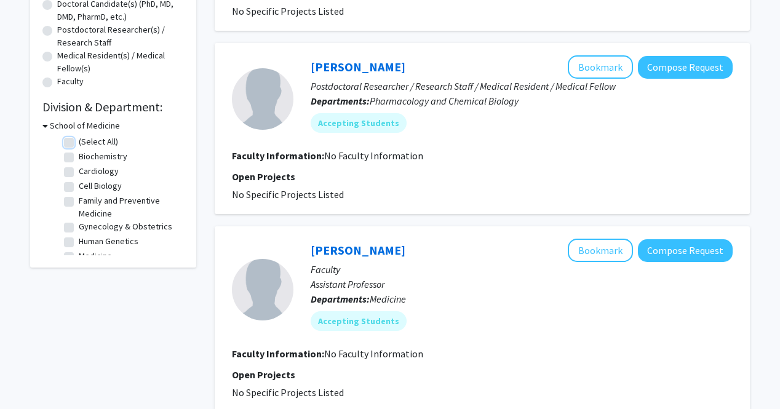
checkbox input "false"
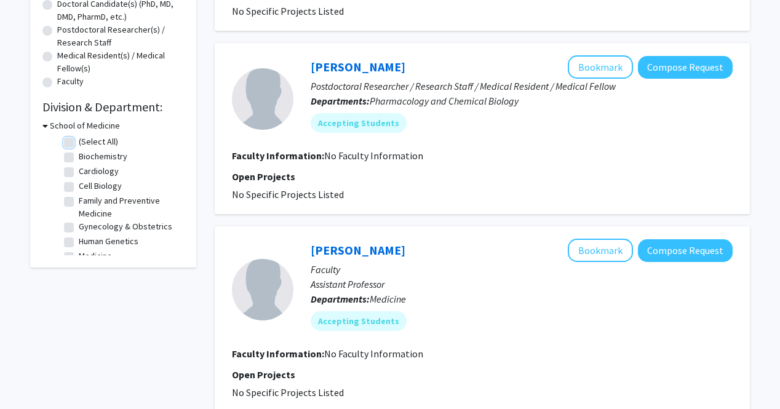
checkbox input "false"
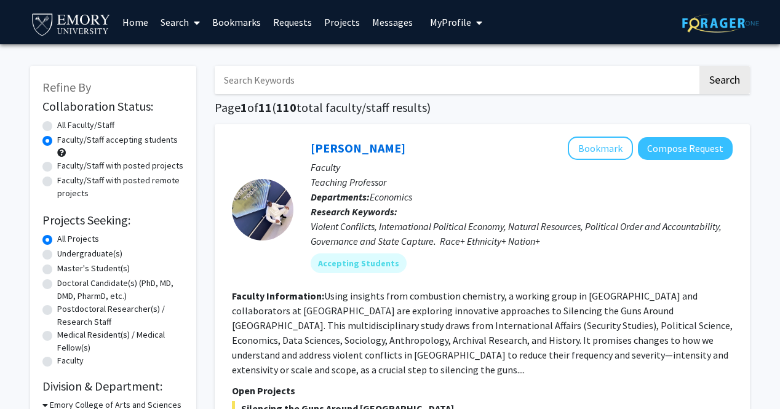
click at [332, 18] on link "Projects" at bounding box center [342, 22] width 48 height 43
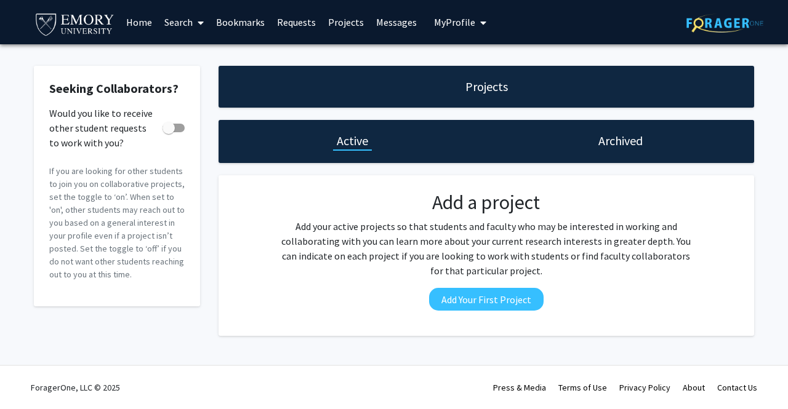
click at [294, 19] on link "Requests" at bounding box center [296, 22] width 51 height 43
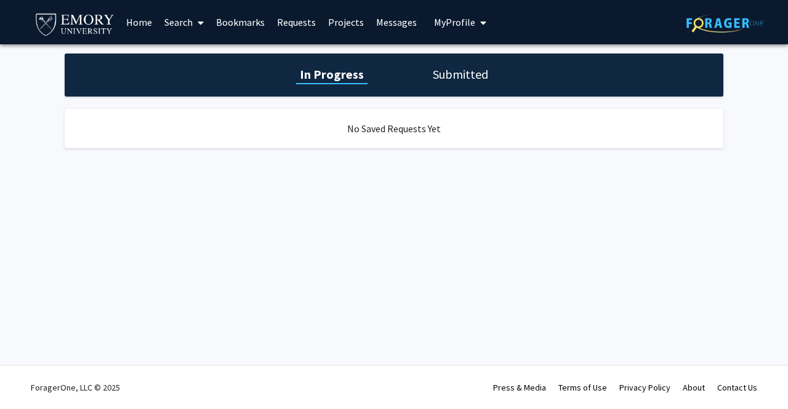
click at [249, 18] on link "Bookmarks" at bounding box center [240, 22] width 61 height 43
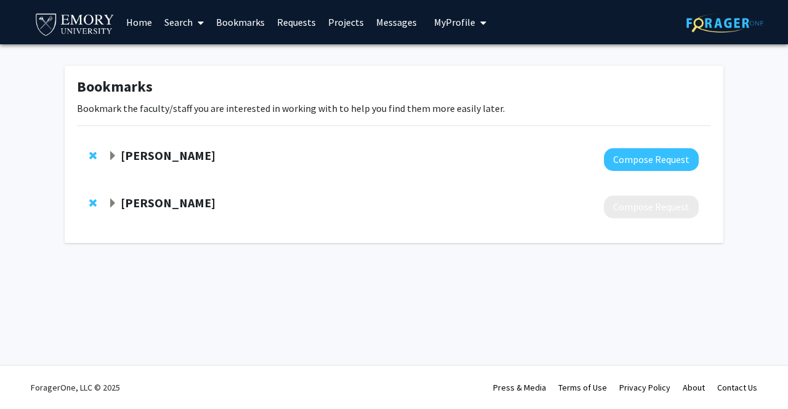
click at [134, 22] on link "Home" at bounding box center [139, 22] width 38 height 43
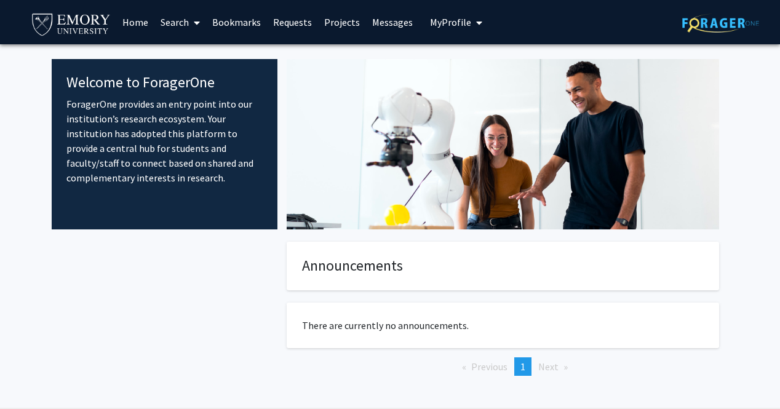
click at [167, 26] on link "Search" at bounding box center [180, 22] width 52 height 43
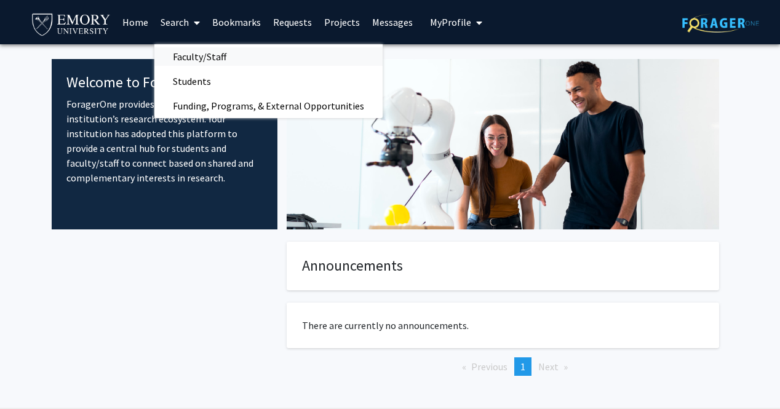
click at [183, 54] on span "Faculty/Staff" at bounding box center [199, 56] width 90 height 25
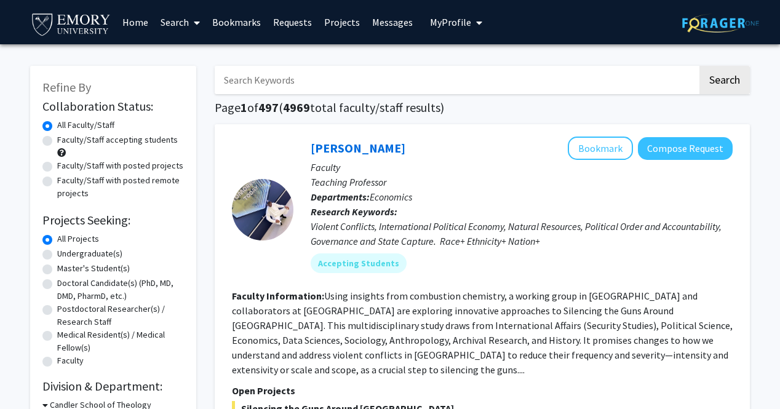
click at [88, 164] on label "Faculty/Staff with posted projects" at bounding box center [120, 165] width 126 height 13
click at [65, 164] on input "Faculty/Staff with posted projects" at bounding box center [61, 163] width 8 height 8
radio input "true"
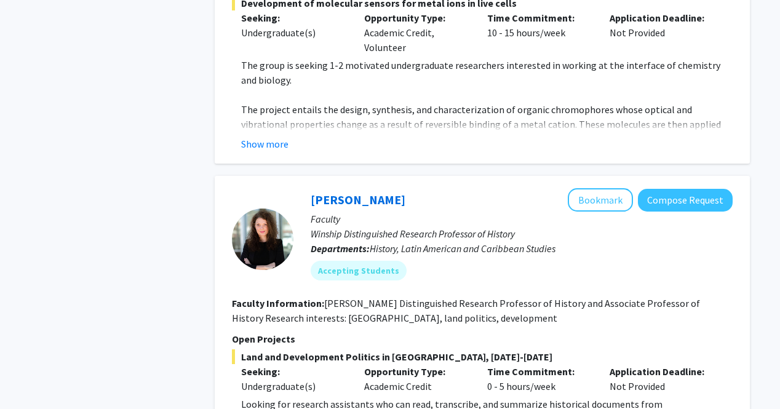
scroll to position [2810, 0]
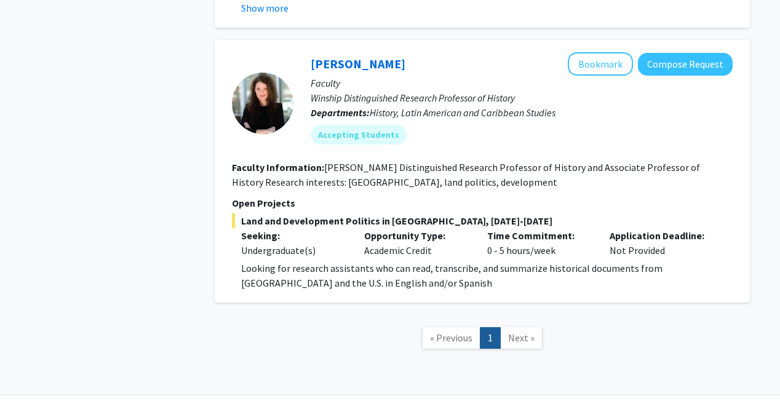
click at [519, 332] on span "Next »" at bounding box center [521, 338] width 26 height 12
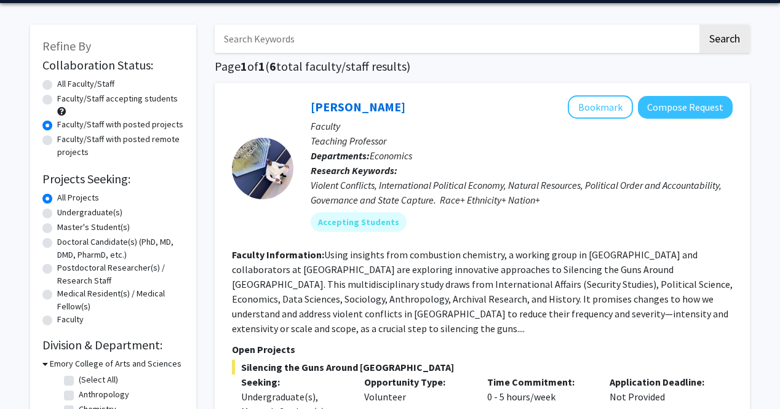
scroll to position [0, 0]
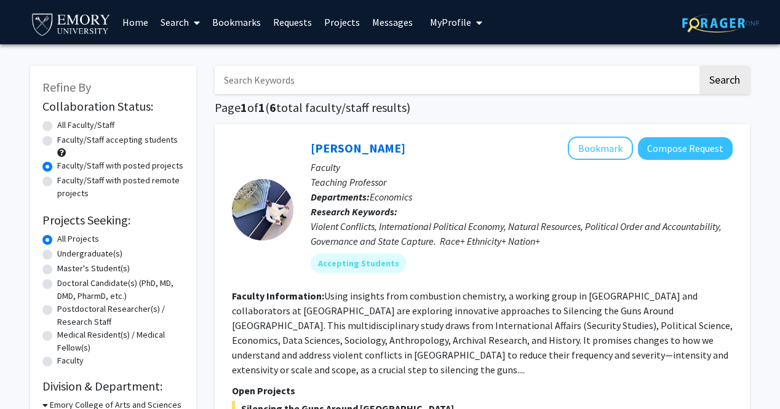
click at [76, 130] on label "All Faculty/Staff" at bounding box center [85, 125] width 57 height 13
click at [65, 127] on input "All Faculty/Staff" at bounding box center [61, 123] width 8 height 8
radio input "true"
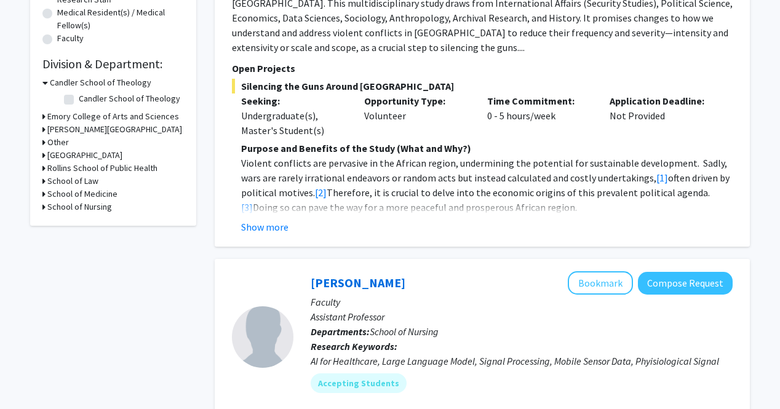
scroll to position [321, 0]
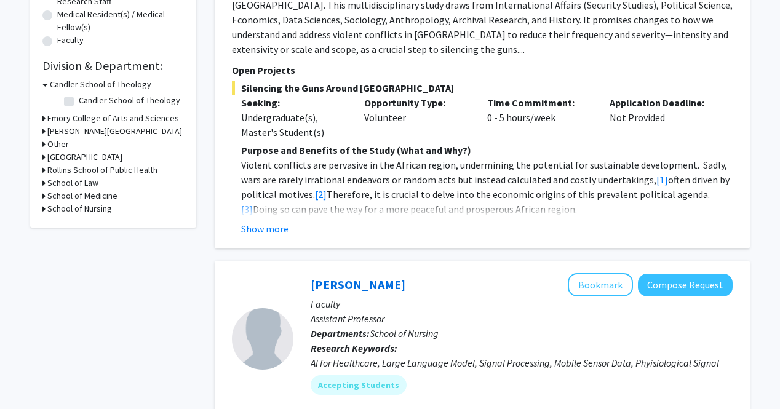
click at [136, 167] on h3 "Rollins School of Public Health" at bounding box center [102, 170] width 110 height 13
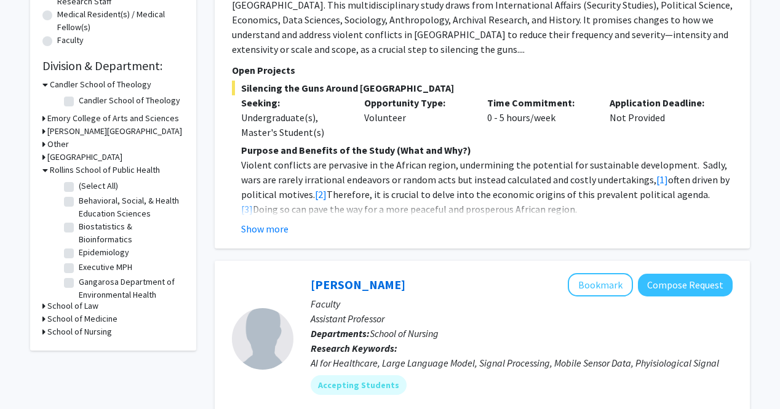
click at [100, 185] on label "(Select All)" at bounding box center [98, 186] width 39 height 13
click at [87, 185] on input "(Select All)" at bounding box center [83, 184] width 8 height 8
checkbox input "true"
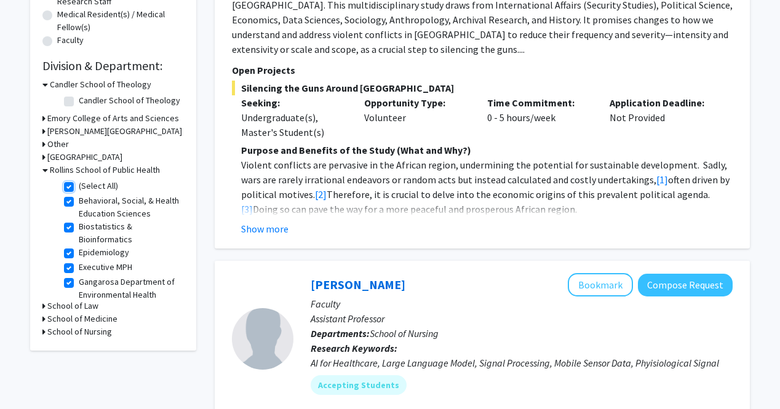
checkbox input "true"
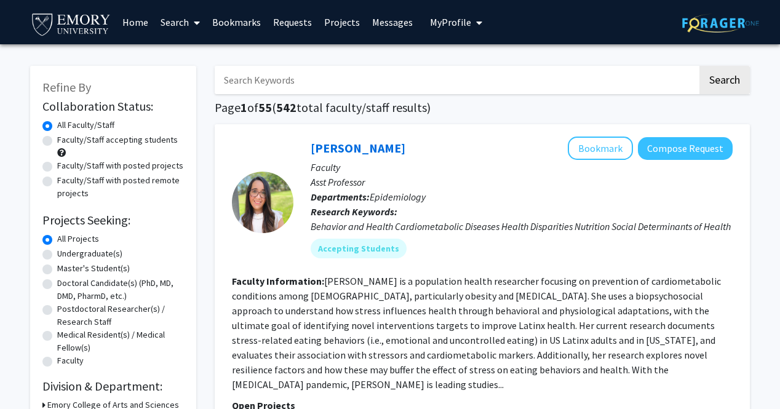
click at [184, 16] on link "Search" at bounding box center [180, 22] width 52 height 43
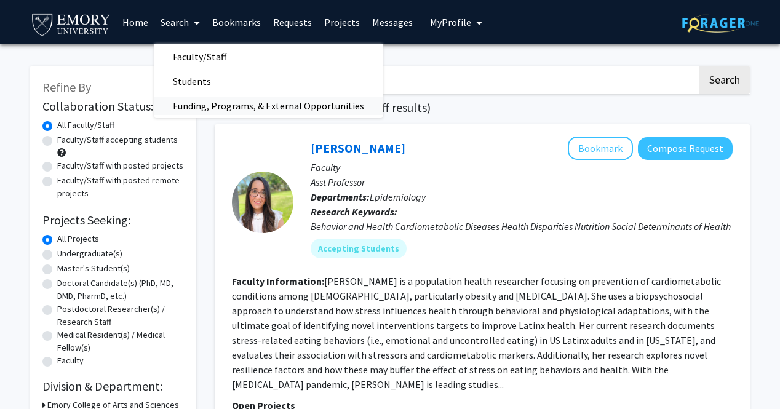
click at [228, 105] on span "Funding, Programs, & External Opportunities" at bounding box center [268, 106] width 228 height 25
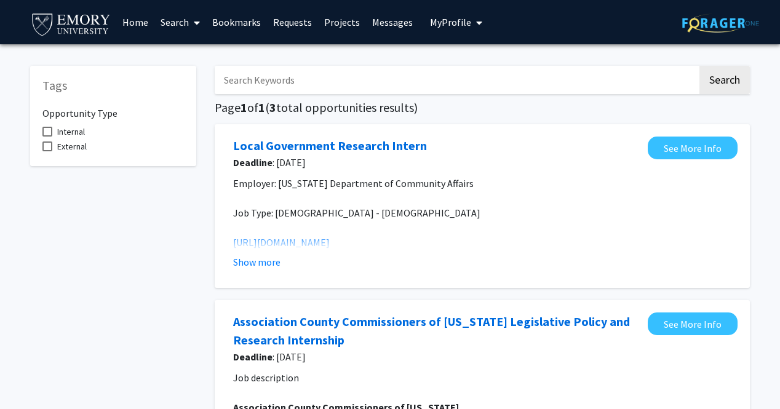
click at [342, 84] on input "Search Keywords" at bounding box center [456, 80] width 483 height 28
click at [430, 118] on div "Search Page 1 of 1 ( 3 total opportunities results) Local Government Research I…" at bounding box center [483, 376] width 554 height 644
click at [183, 22] on link "Search" at bounding box center [180, 22] width 52 height 43
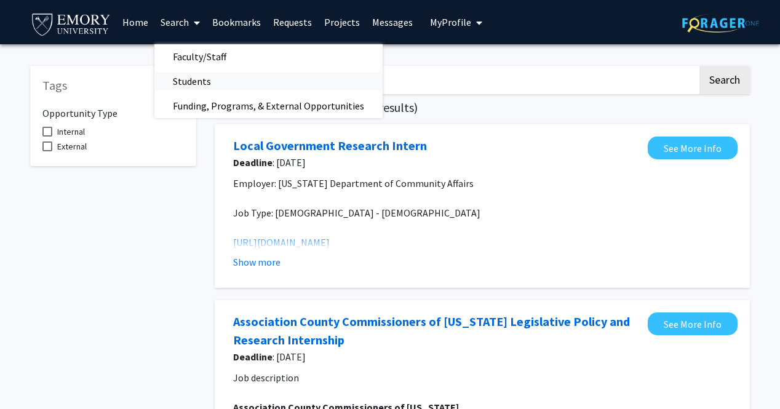
click at [185, 79] on span "Students" at bounding box center [191, 81] width 75 height 25
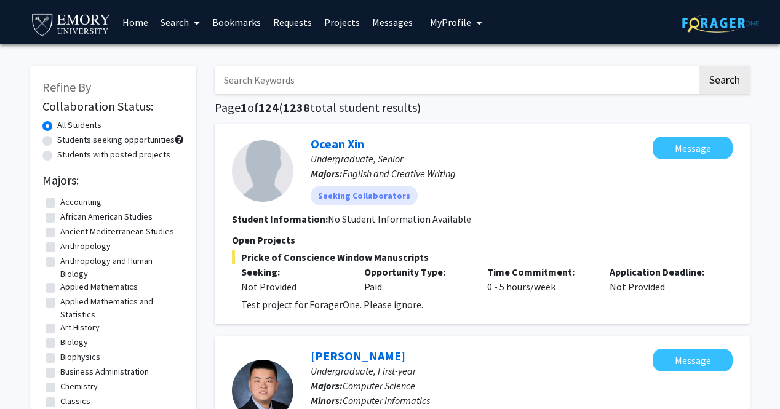
click at [283, 81] on input "Search Keywords" at bounding box center [456, 80] width 483 height 28
type input "[PERSON_NAME]"
click at [700, 66] on button "Search" at bounding box center [725, 80] width 50 height 28
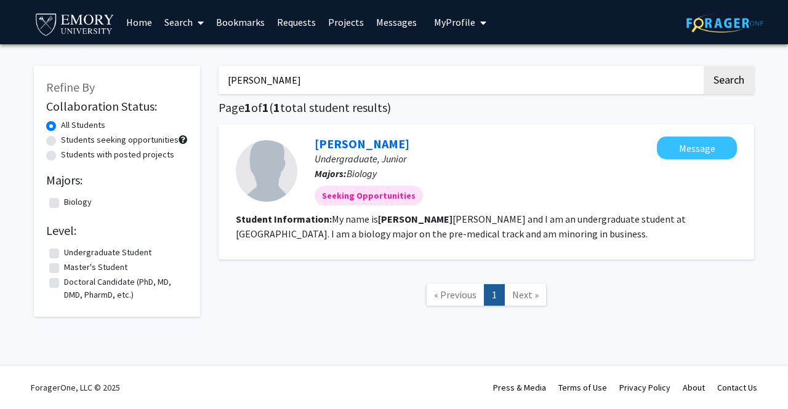
drag, startPoint x: 295, startPoint y: 78, endPoint x: 203, endPoint y: 76, distance: 92.3
click at [203, 76] on div "Refine By Collaboration Status: All Students Students seeking opportunities Stu…" at bounding box center [394, 193] width 738 height 278
click at [384, 146] on link "[PERSON_NAME]" at bounding box center [361, 143] width 95 height 15
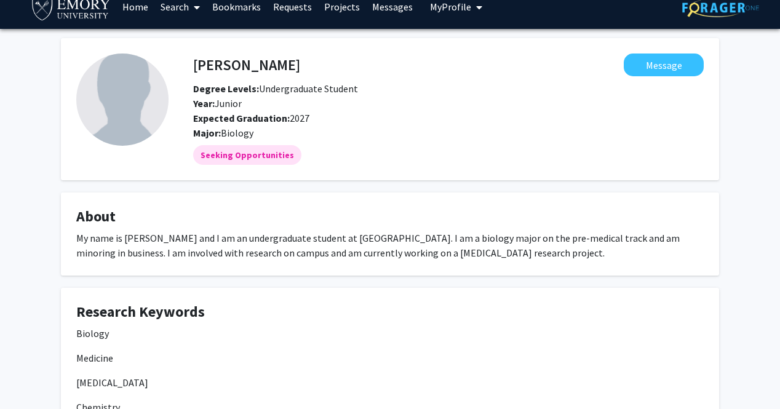
scroll to position [15, 0]
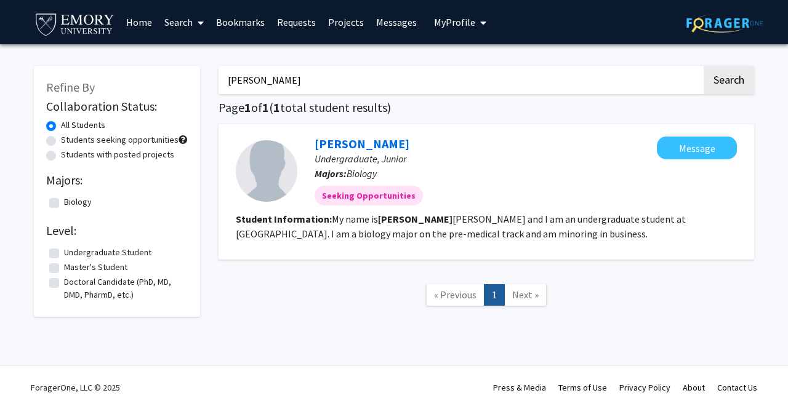
click at [137, 20] on link "Home" at bounding box center [139, 22] width 38 height 43
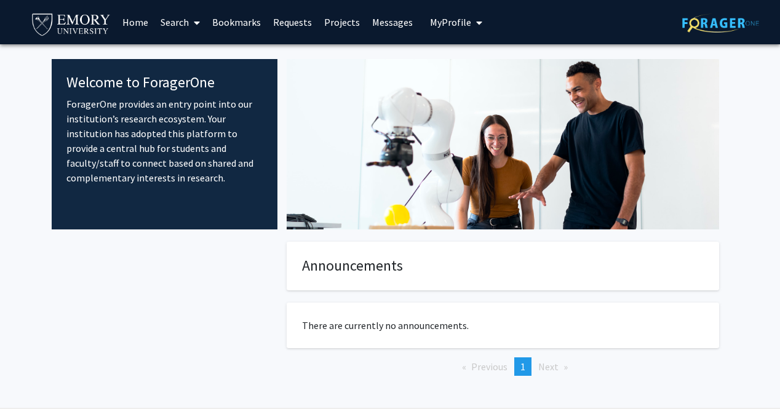
click at [178, 21] on link "Search" at bounding box center [180, 22] width 52 height 43
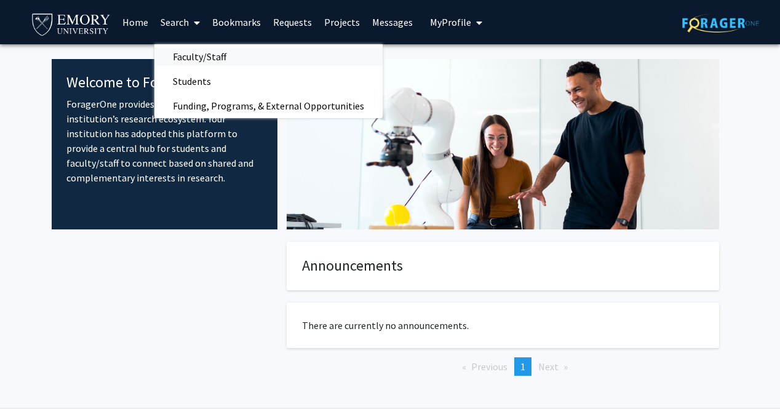
click at [210, 58] on span "Faculty/Staff" at bounding box center [199, 56] width 90 height 25
